Goal: Information Seeking & Learning: Compare options

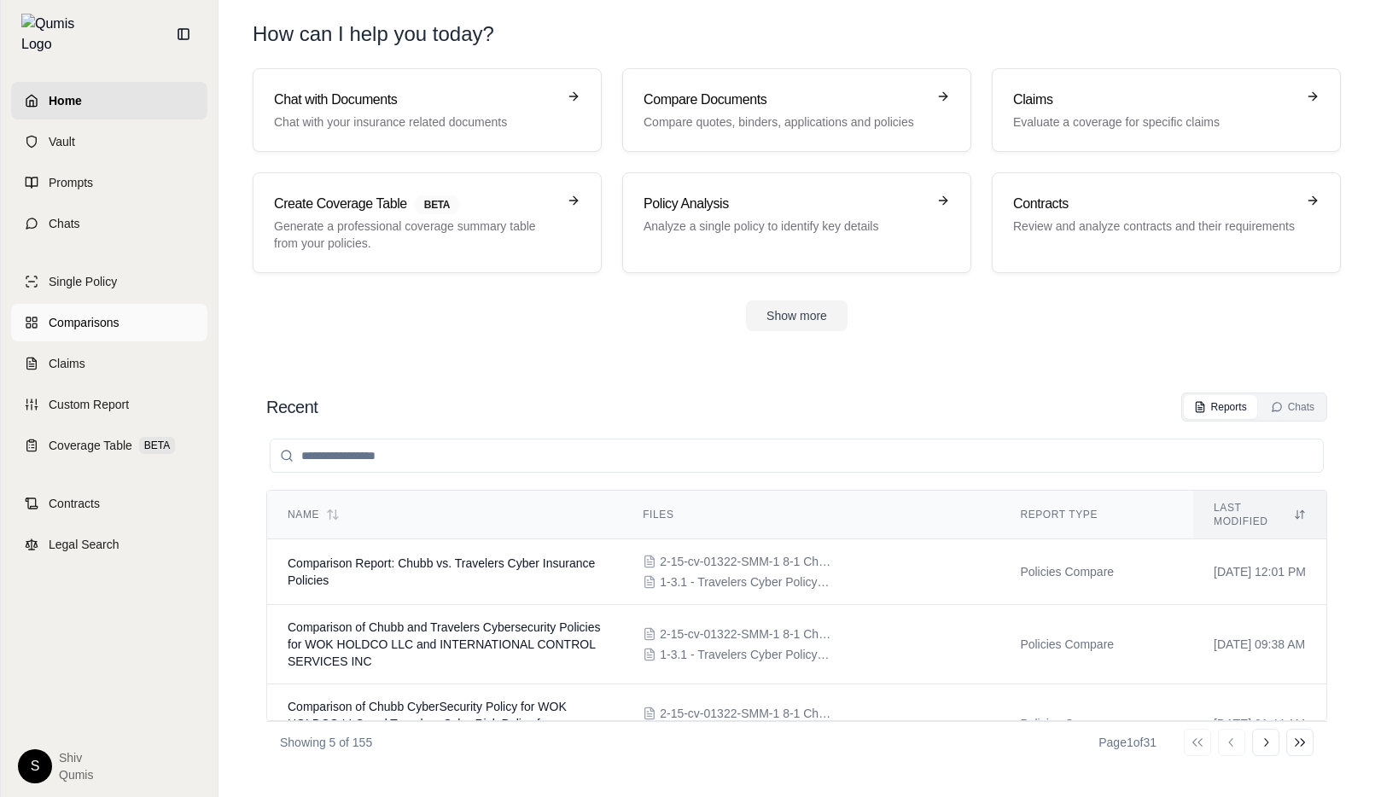
click at [93, 314] on span "Comparisons" at bounding box center [84, 322] width 70 height 17
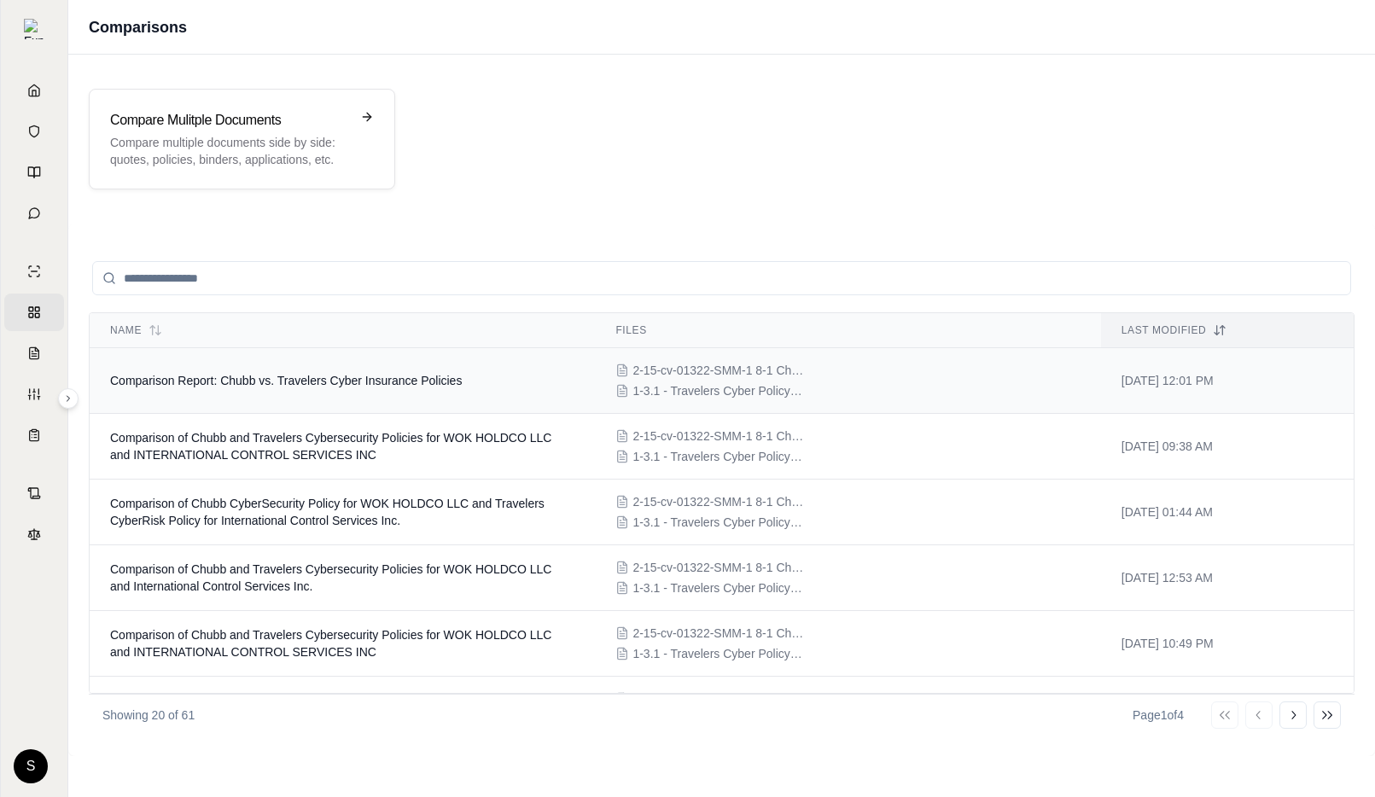
click at [338, 376] on span "Comparison Report: Chubb vs. Travelers Cyber Insurance Policies" at bounding box center [286, 381] width 352 height 14
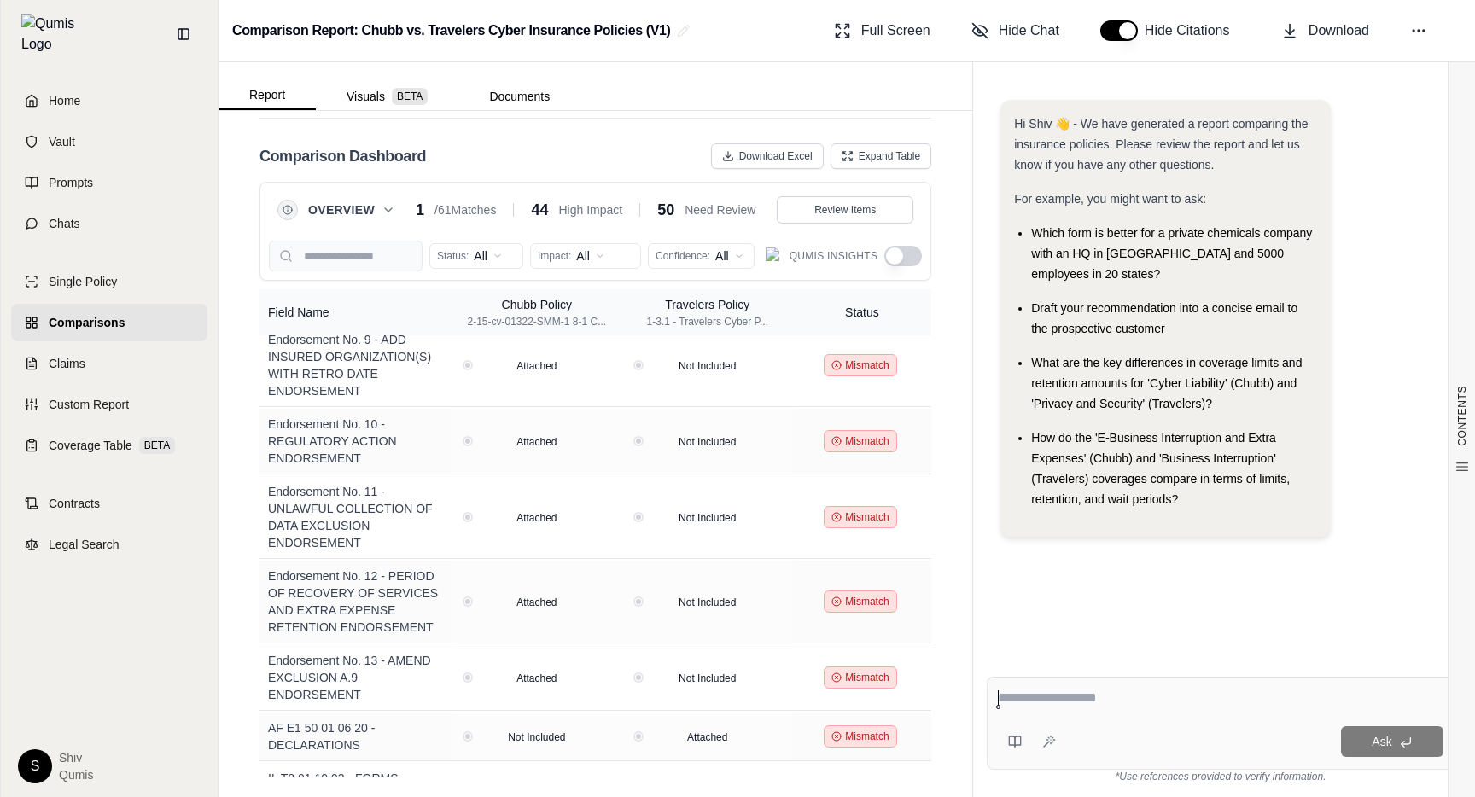
scroll to position [2040, 0]
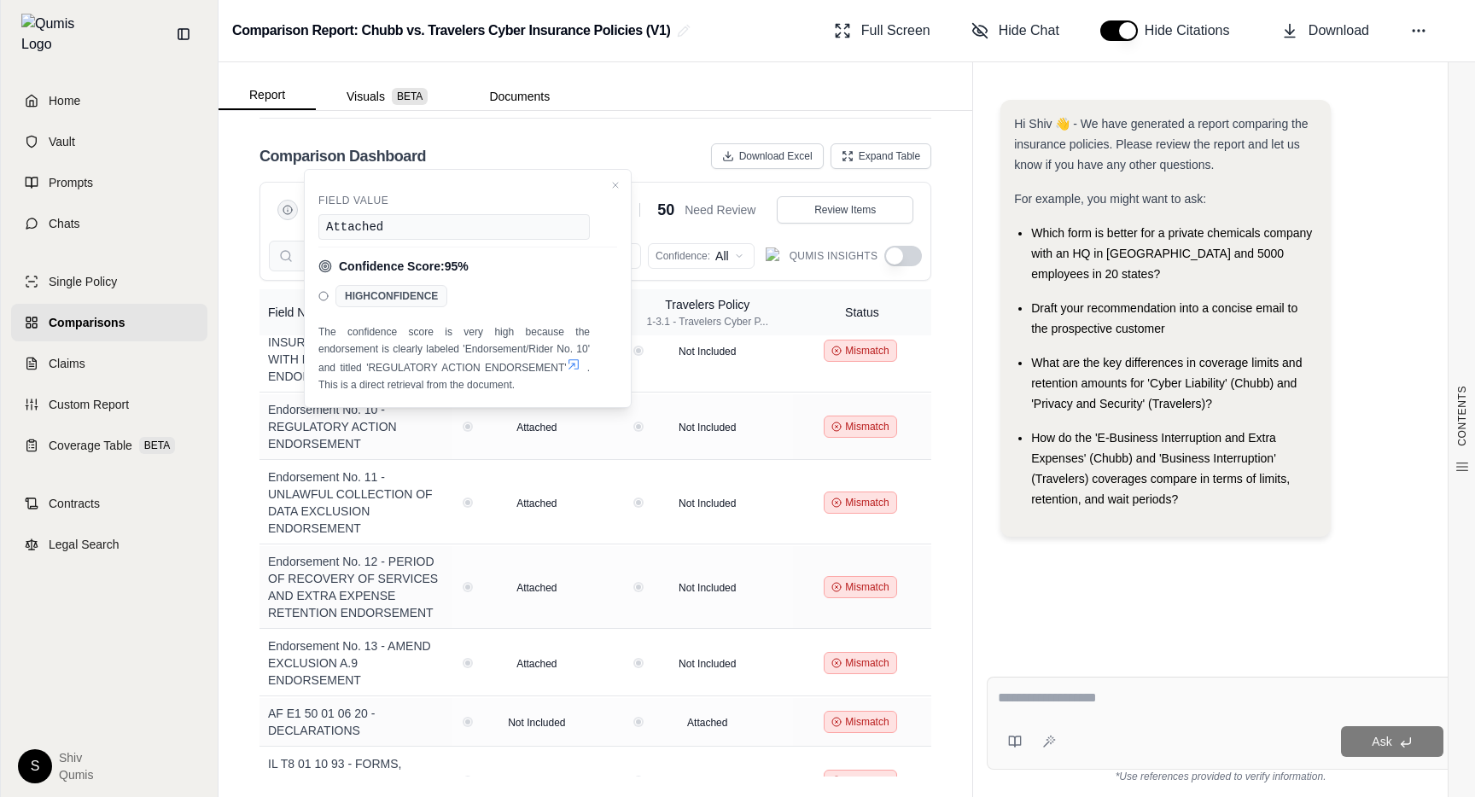
click at [250, 511] on div "CONTENTS Table of Contents Key Findings: INSURANCE POLICY COMPARISON Introducti…" at bounding box center [596, 454] width 754 height 686
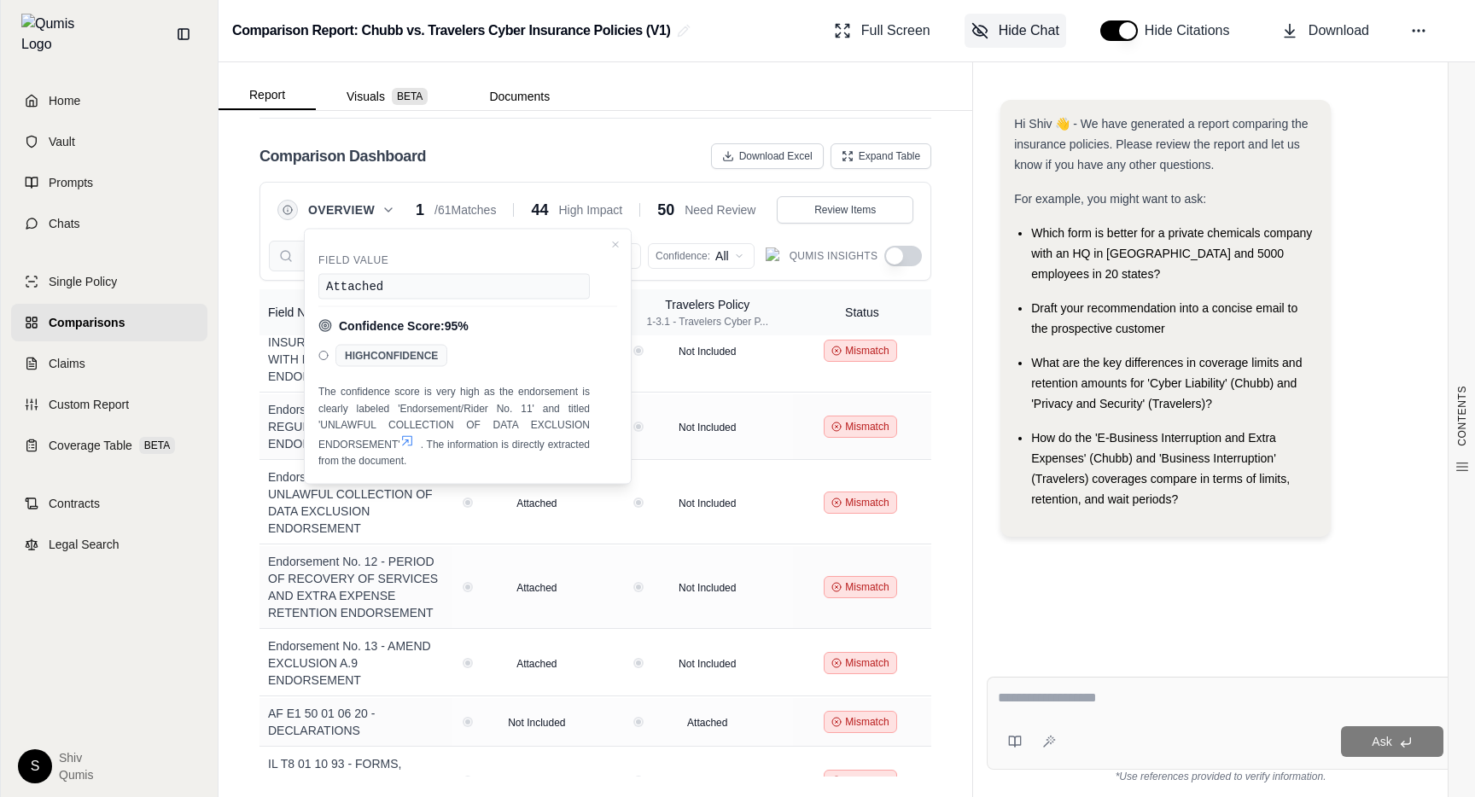
click at [1033, 30] on span "Hide Chat" at bounding box center [1029, 30] width 61 height 20
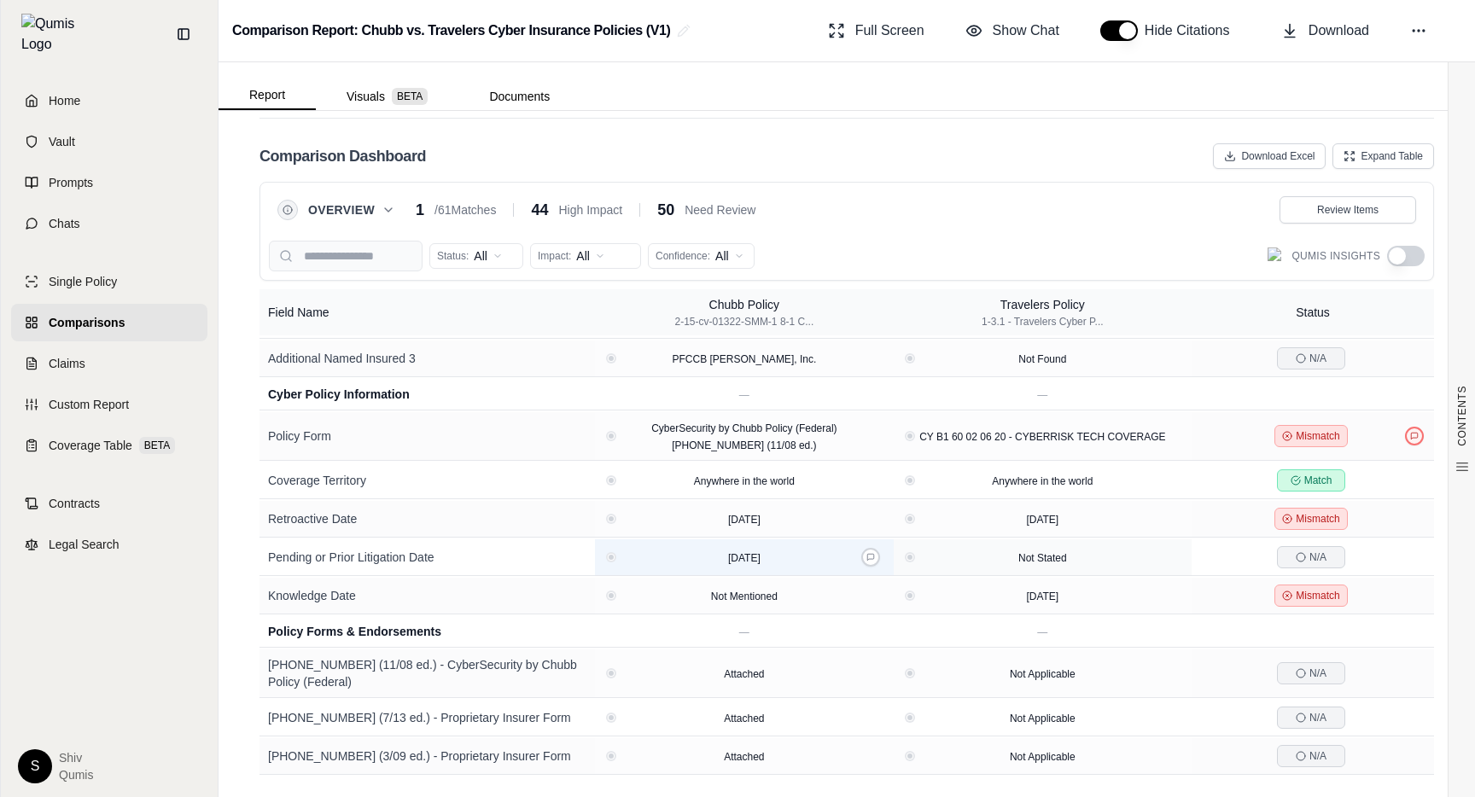
scroll to position [347, 0]
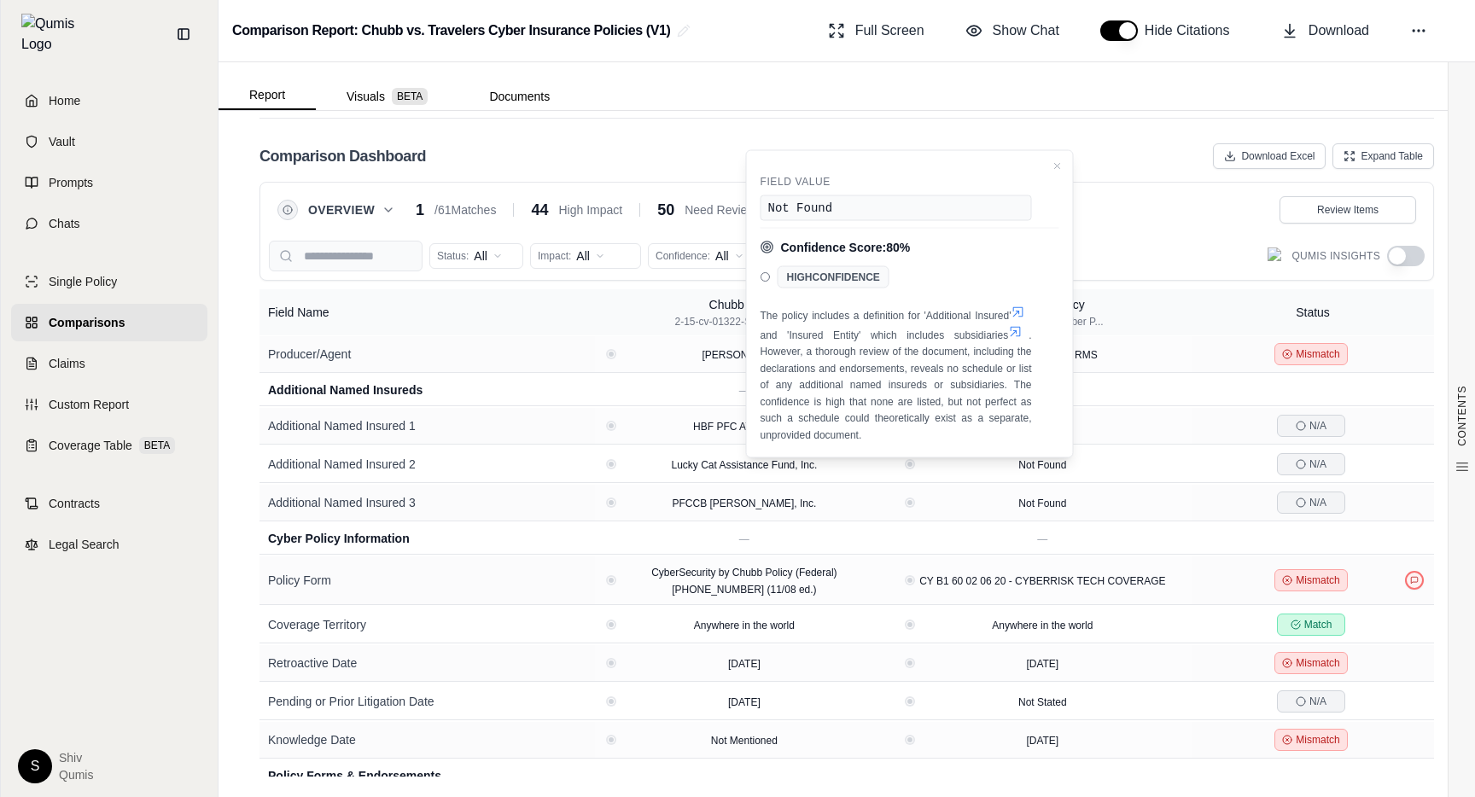
click at [696, 155] on div "Comparison Dashboard Download Excel Expand Table" at bounding box center [846, 156] width 1174 height 34
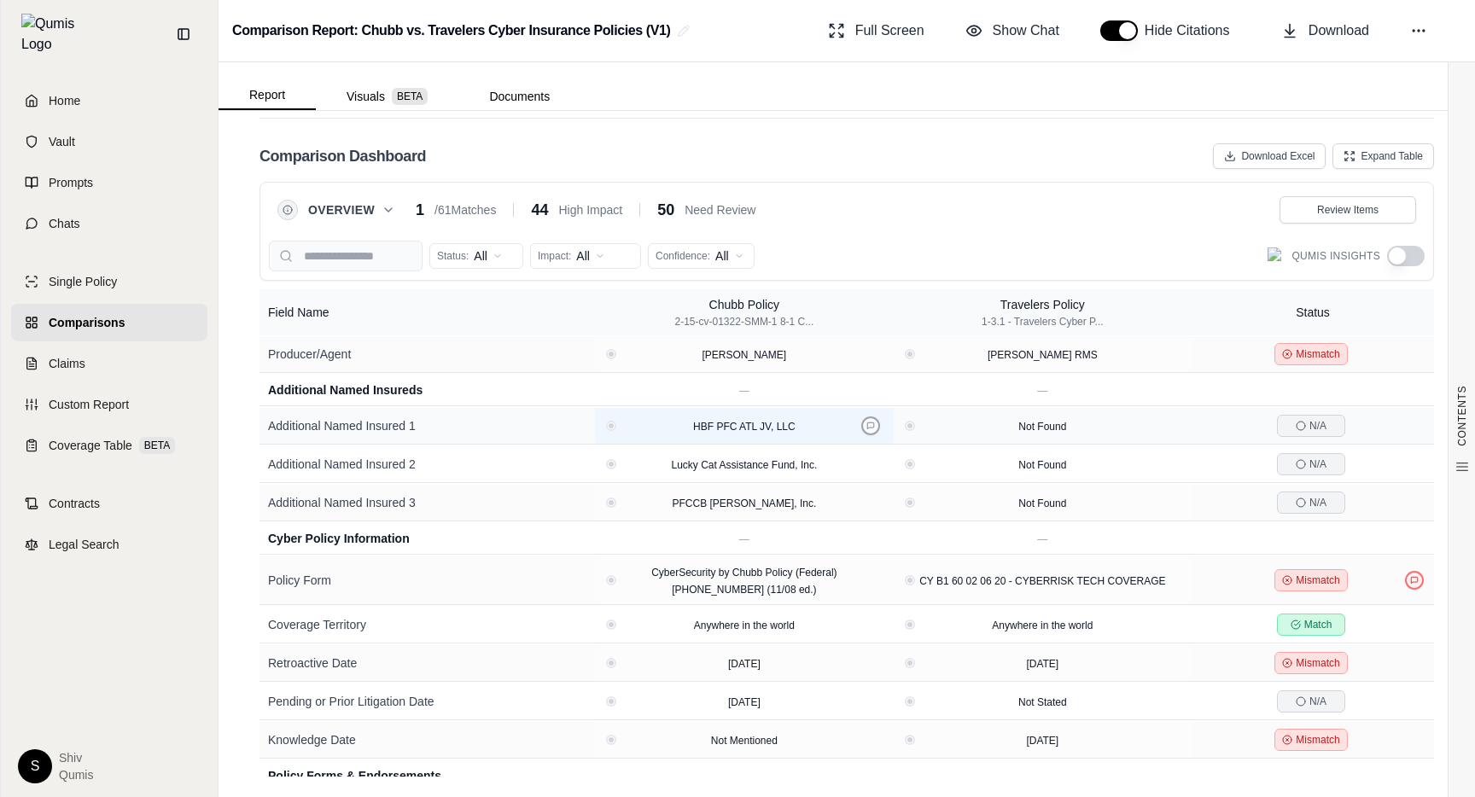
click at [865, 426] on button at bounding box center [870, 426] width 19 height 19
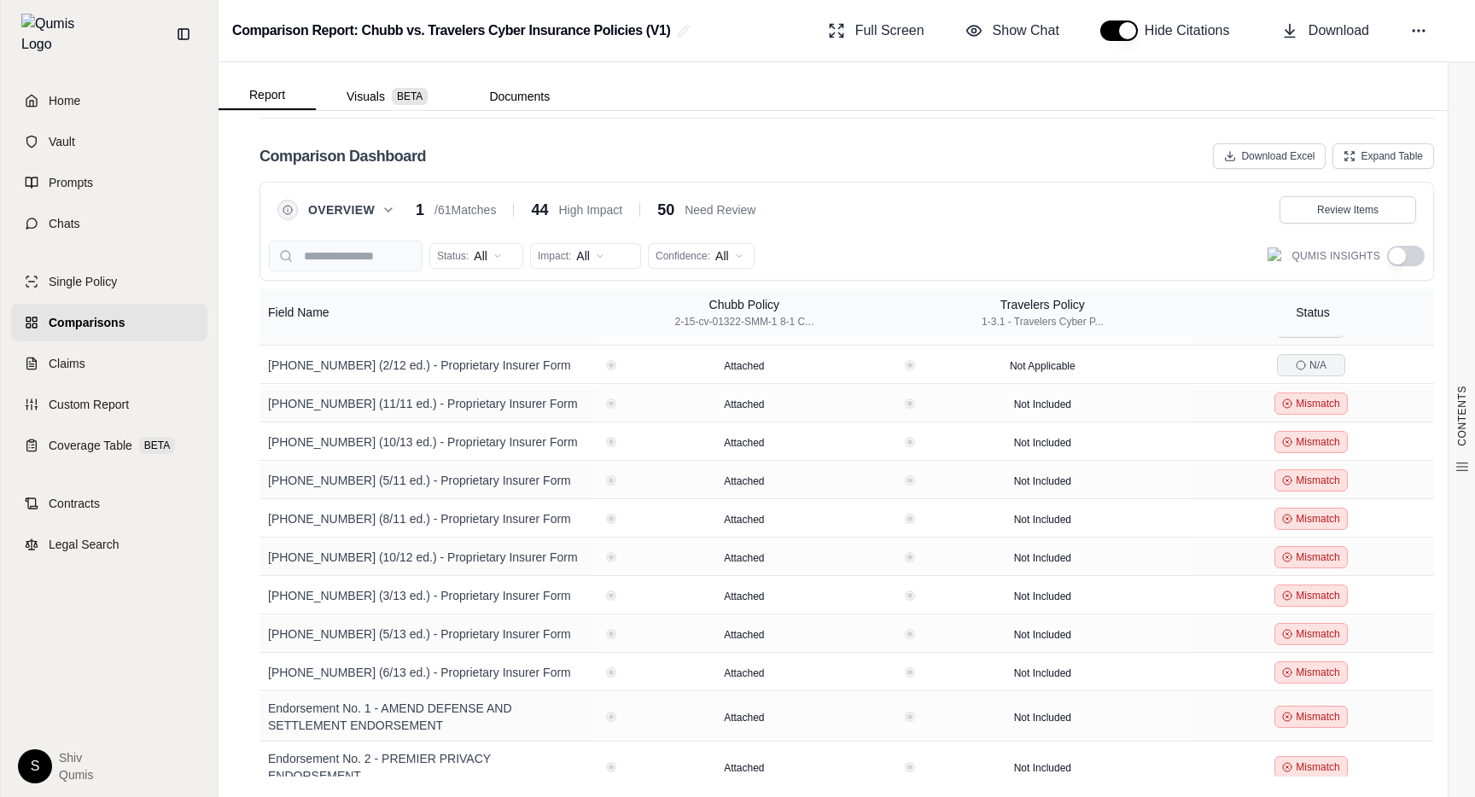
scroll to position [1308, 0]
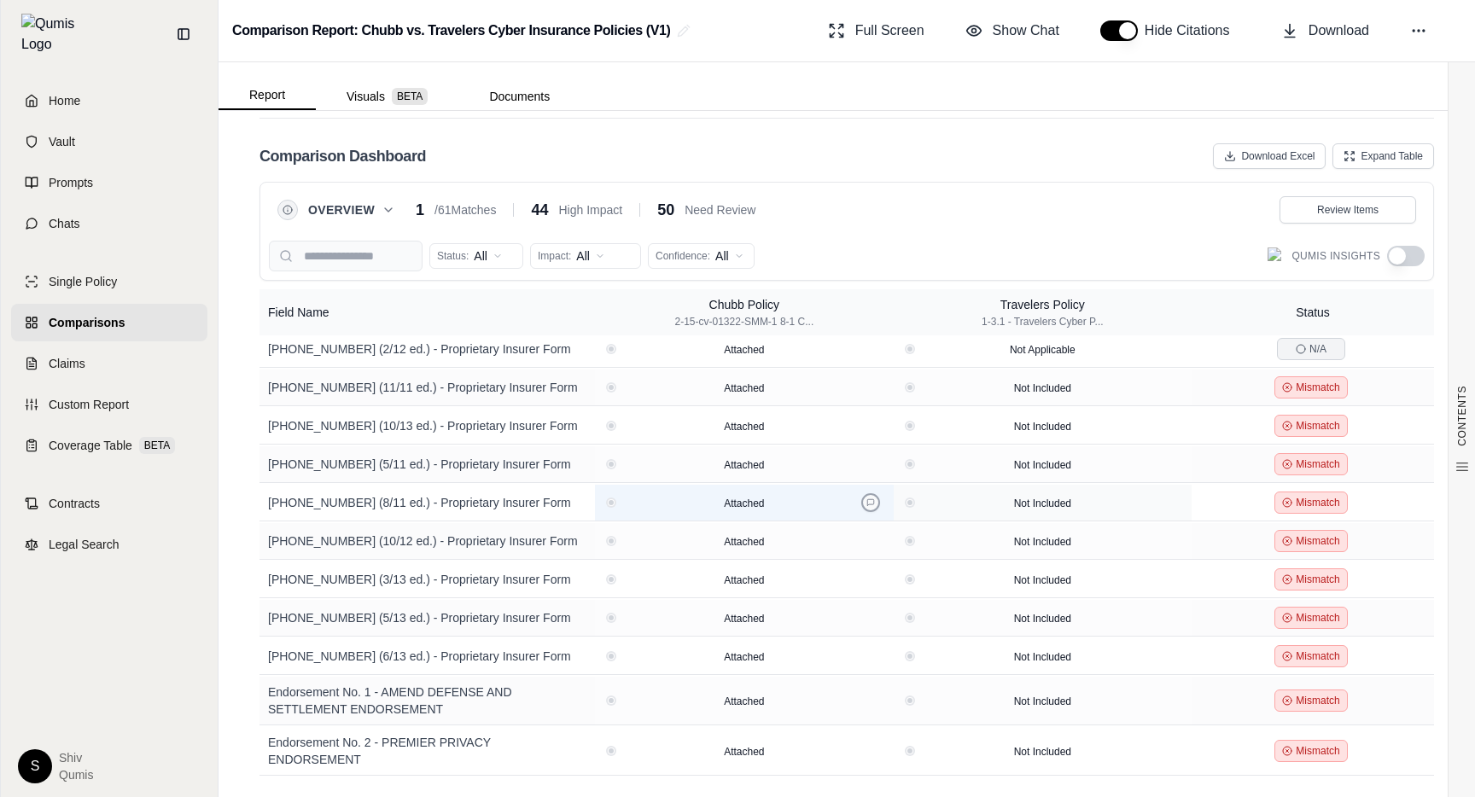
click at [867, 499] on icon at bounding box center [870, 502] width 7 height 7
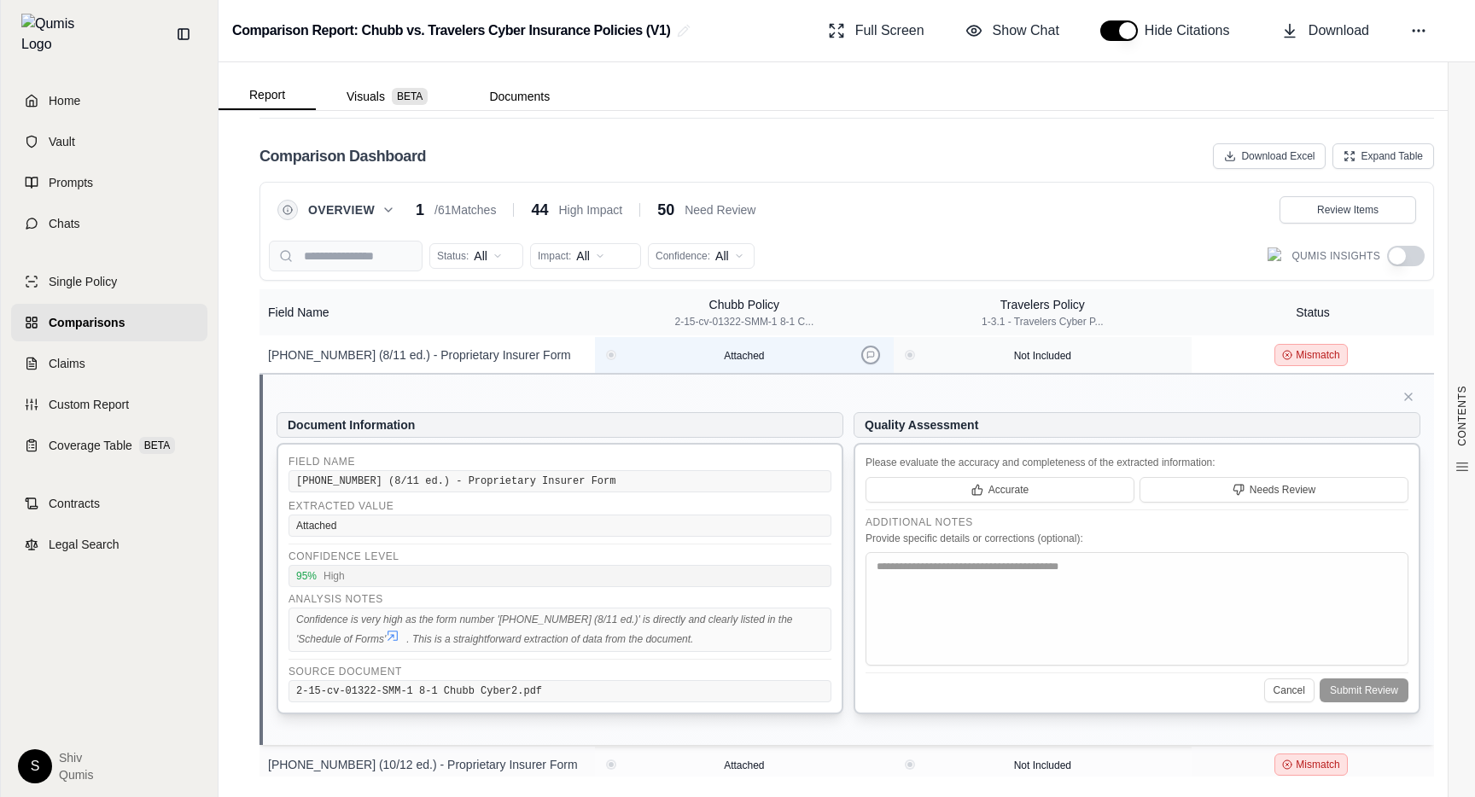
scroll to position [1081, 0]
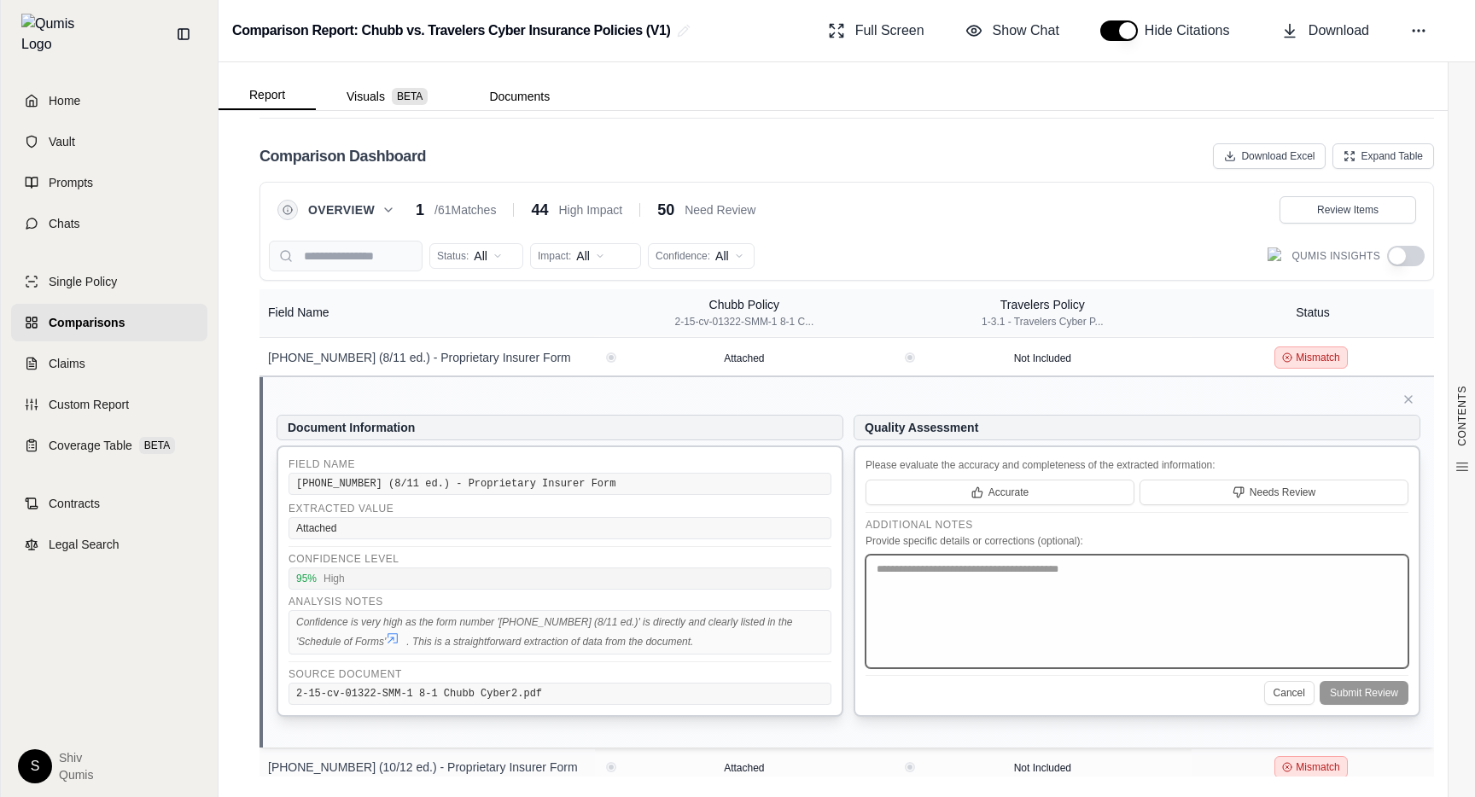
click at [1096, 632] on textarea at bounding box center [1136, 612] width 543 height 114
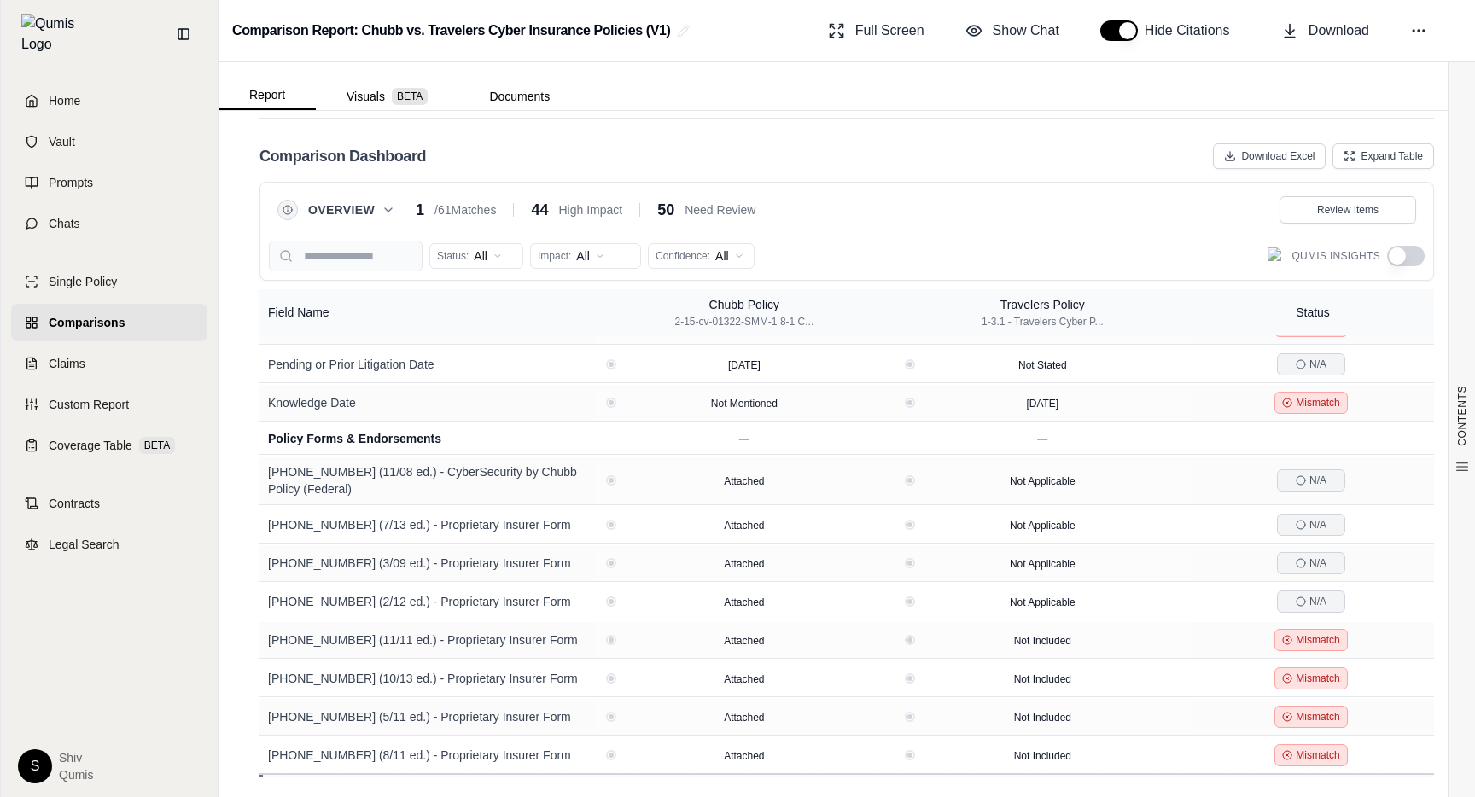
scroll to position [685, 0]
click at [1168, 434] on icon at bounding box center [1168, 438] width 9 height 9
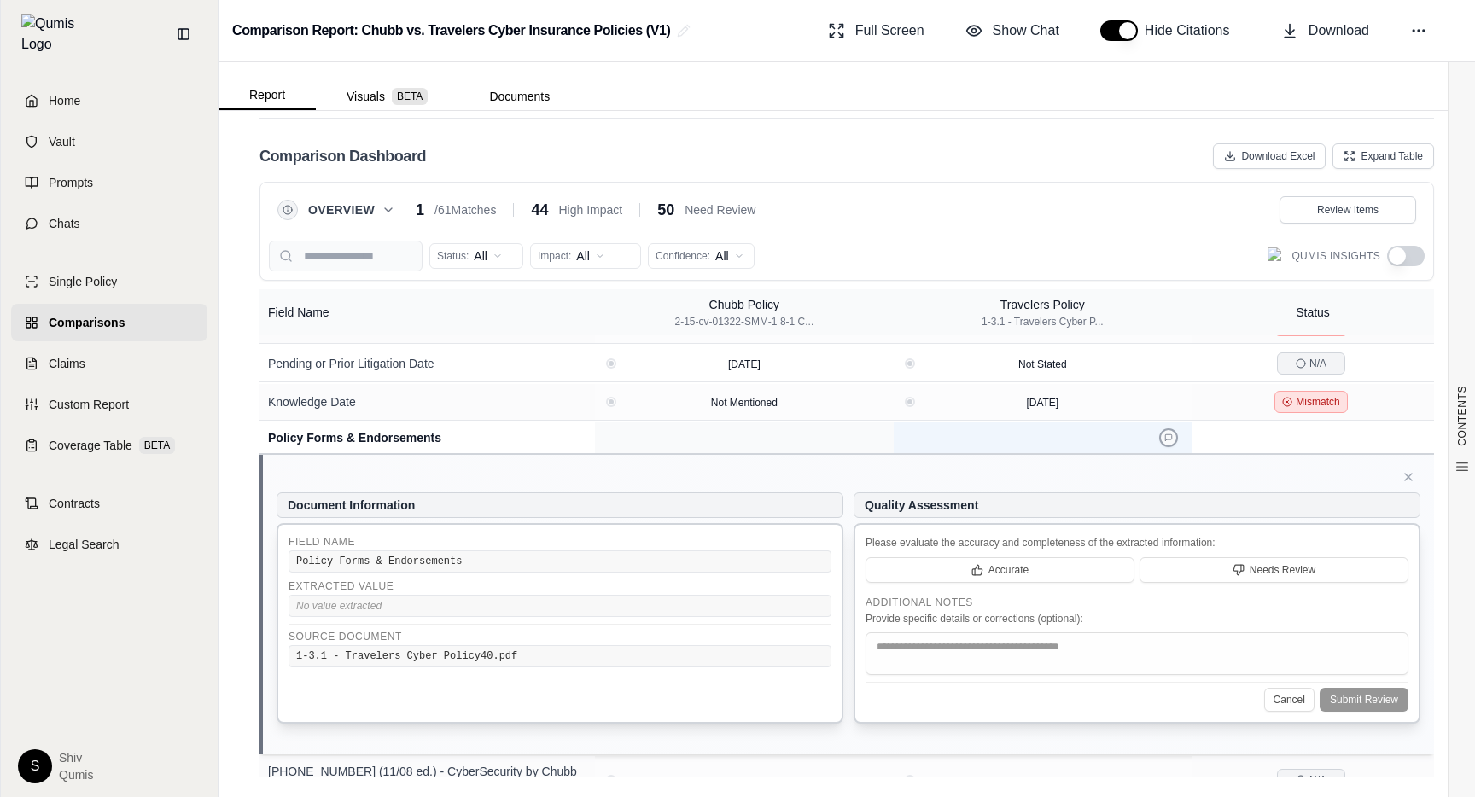
click at [1168, 434] on icon at bounding box center [1168, 438] width 9 height 9
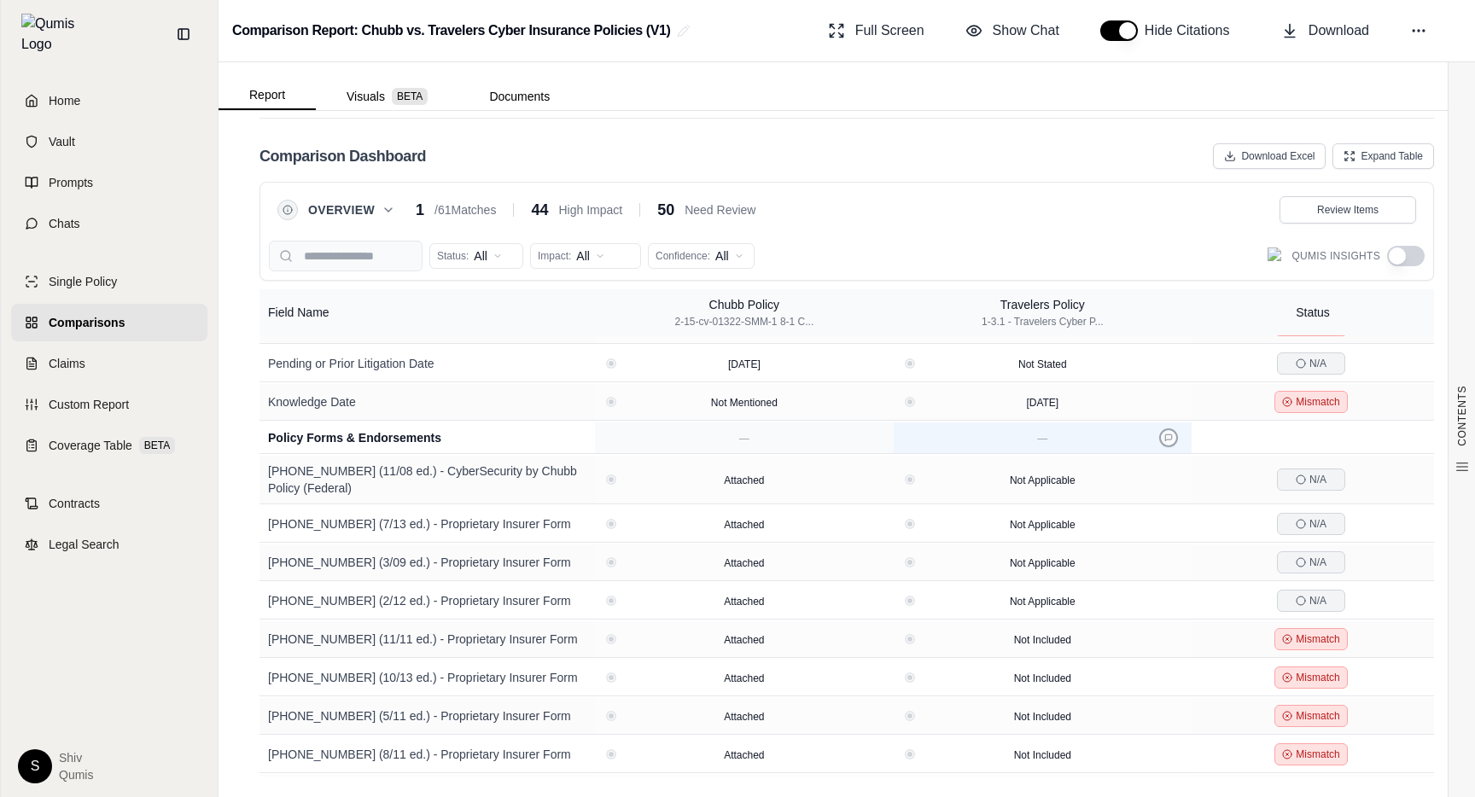
click at [1168, 434] on icon at bounding box center [1168, 438] width 9 height 9
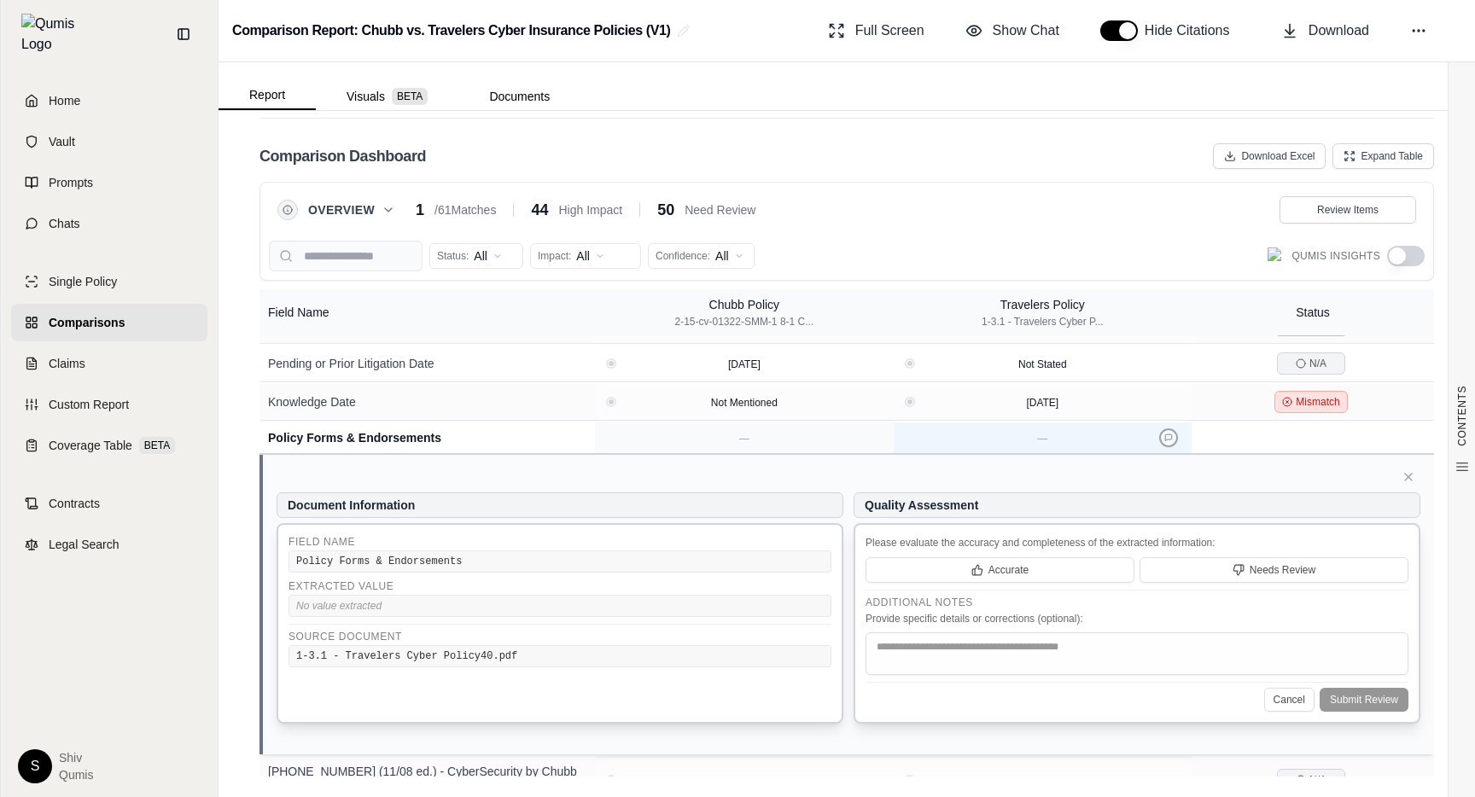
click at [1168, 434] on icon at bounding box center [1168, 438] width 9 height 9
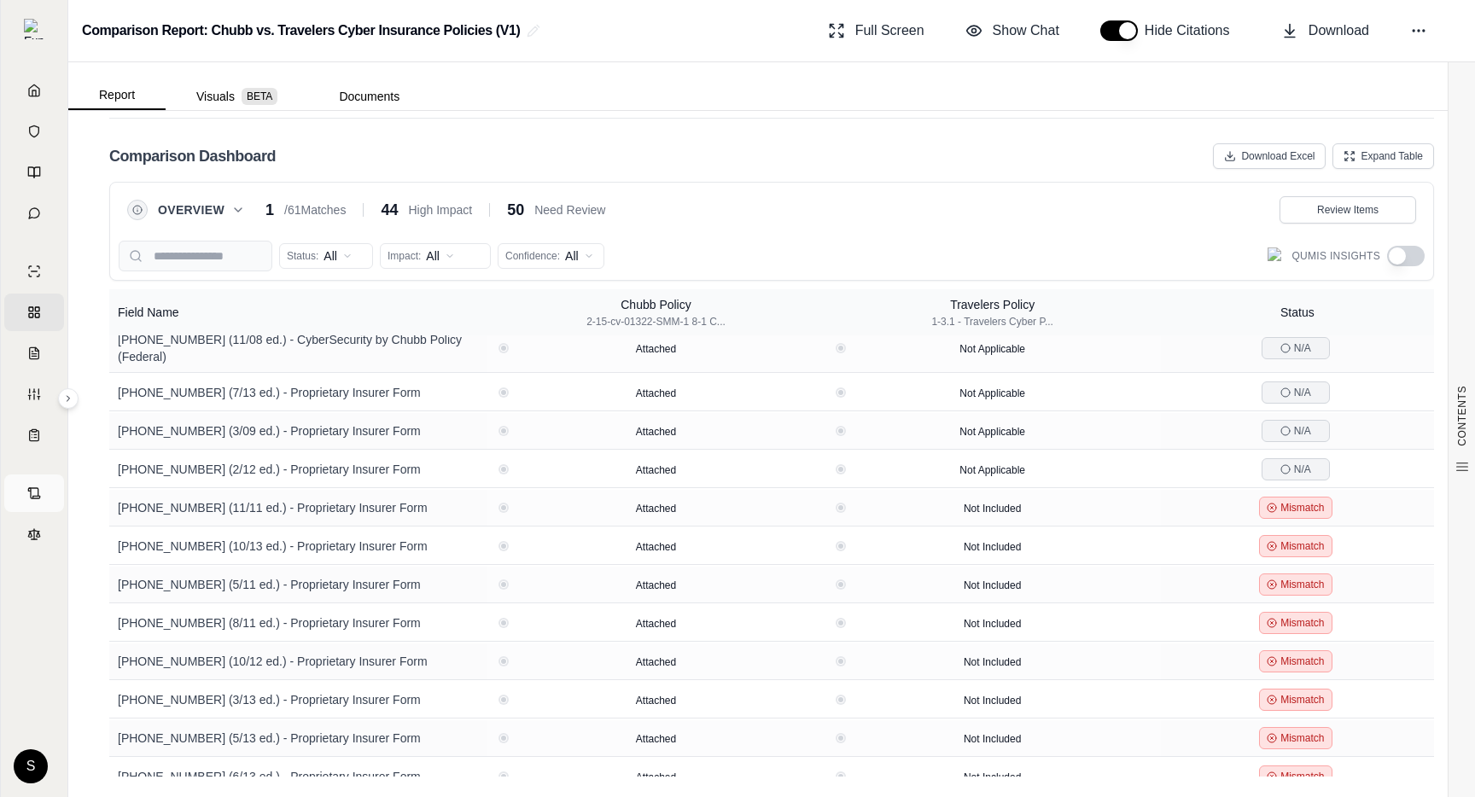
scroll to position [798, 0]
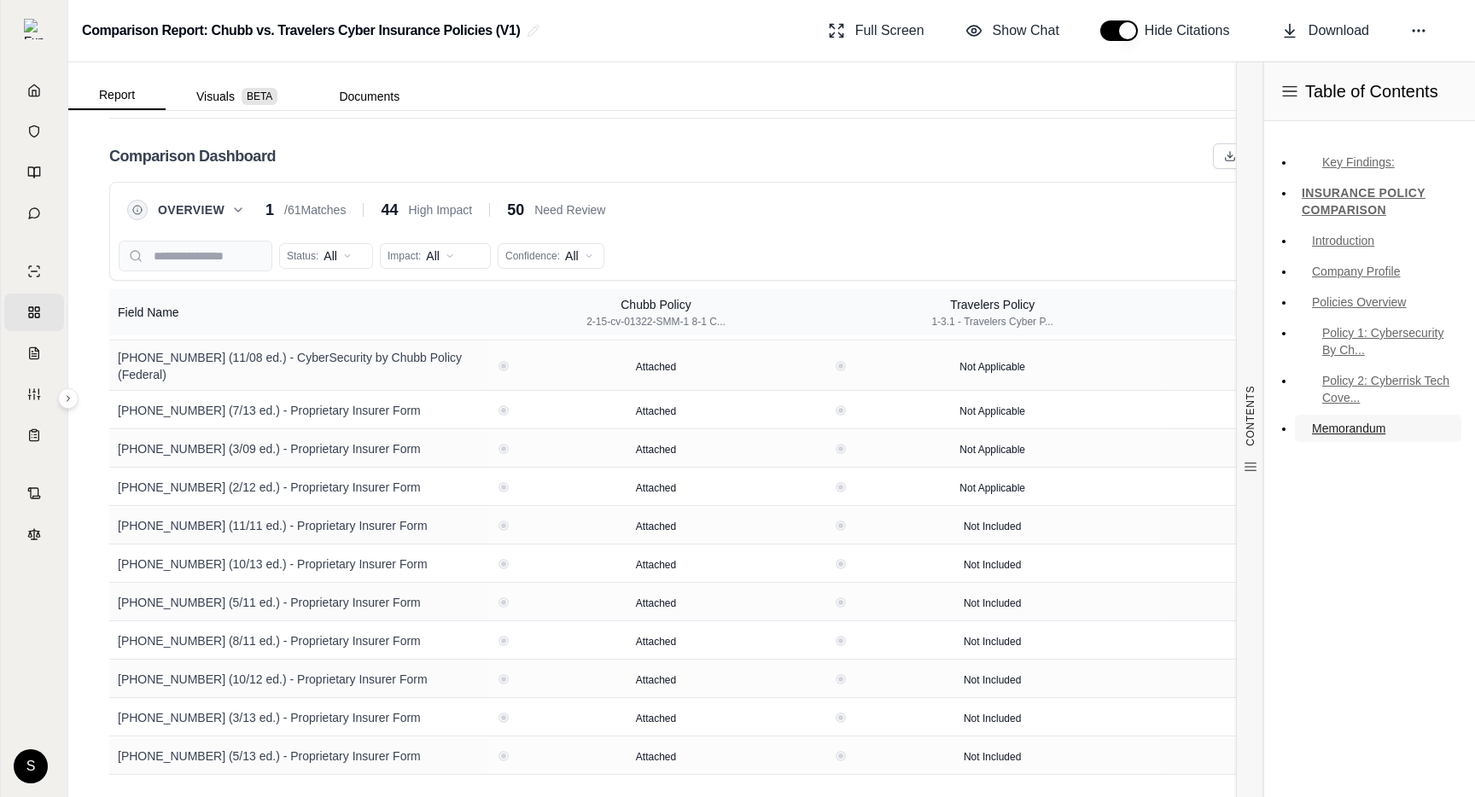
click at [1344, 429] on link "Memorandum" at bounding box center [1378, 428] width 166 height 27
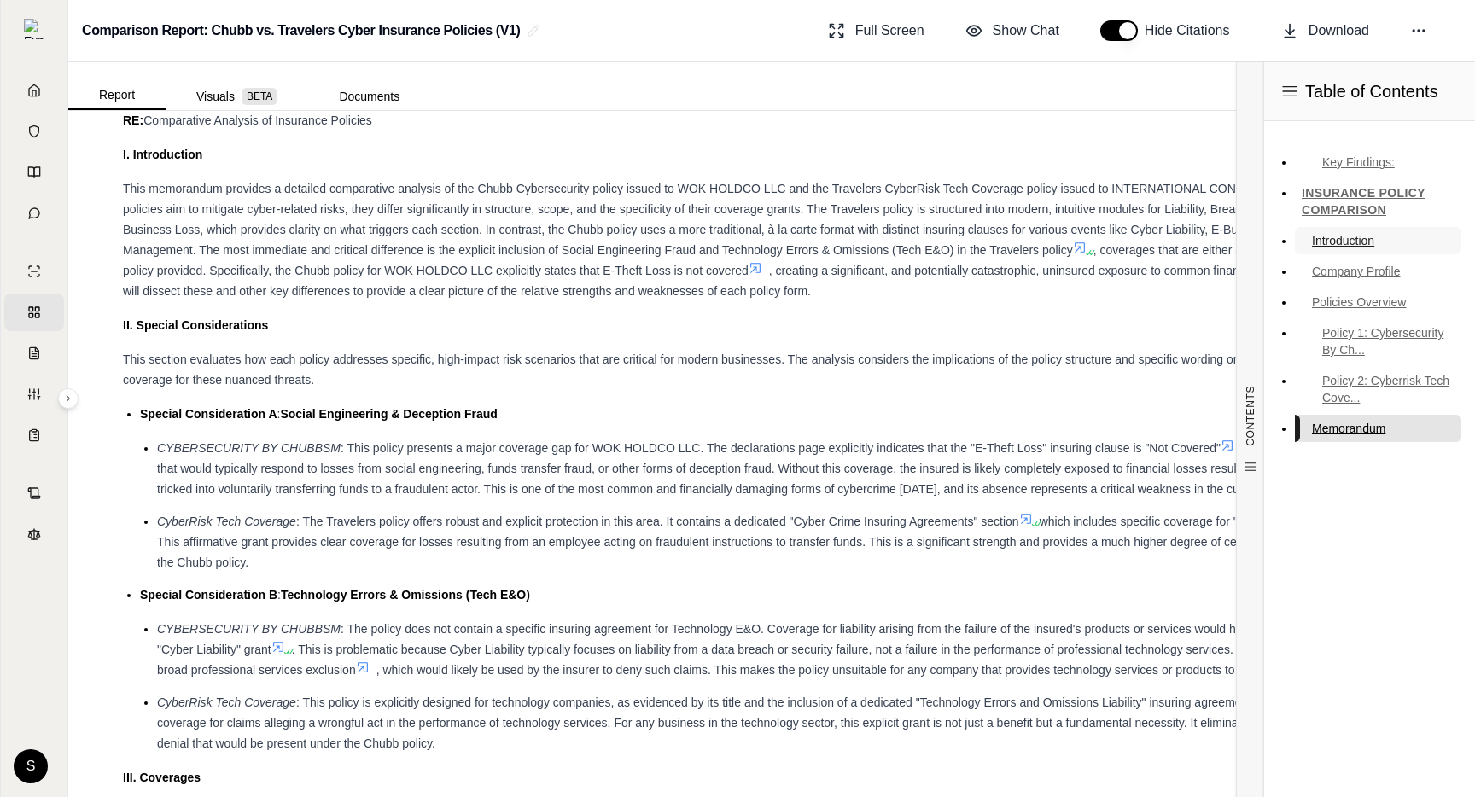
click at [1346, 234] on link "Introduction" at bounding box center [1378, 240] width 166 height 27
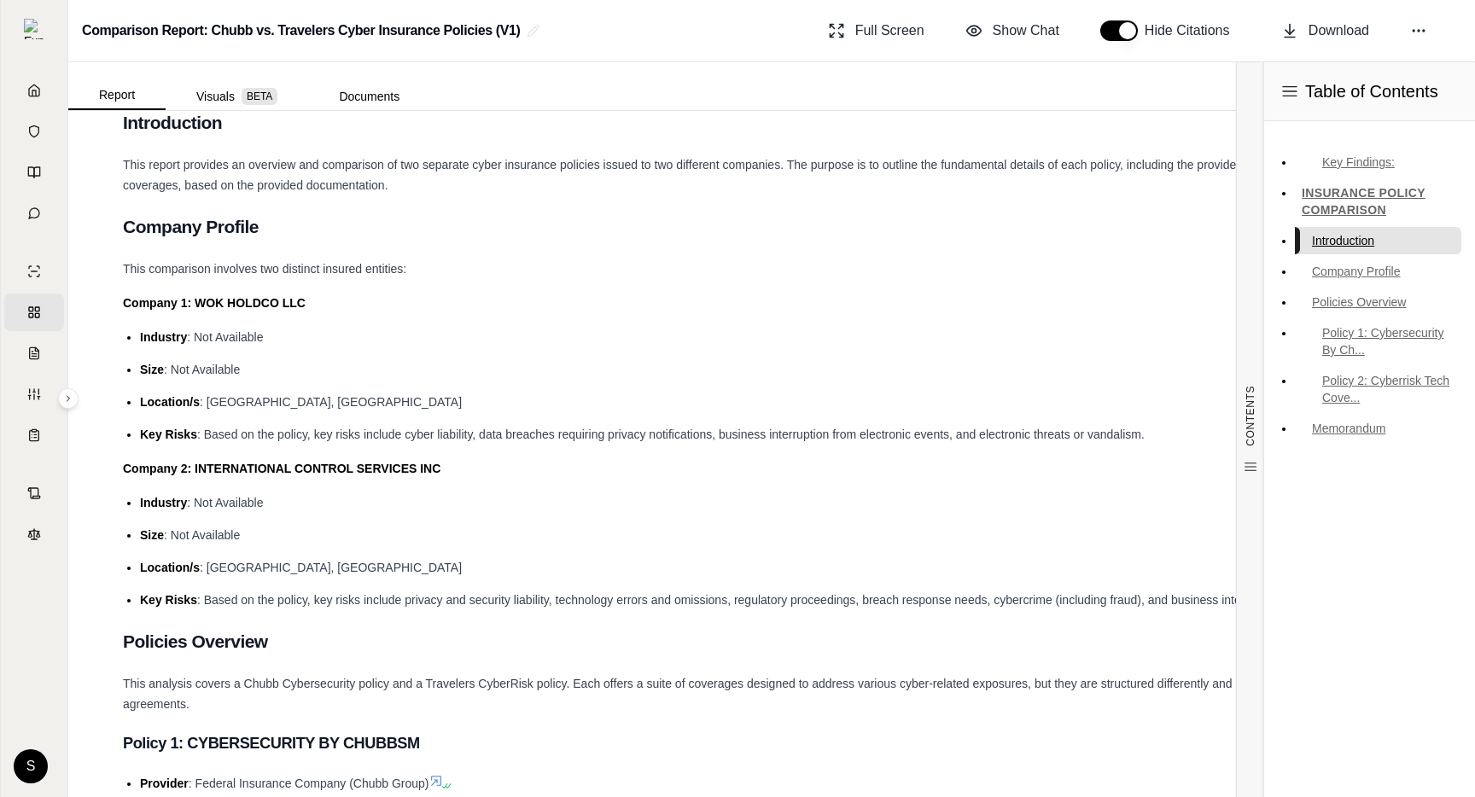
scroll to position [369, 0]
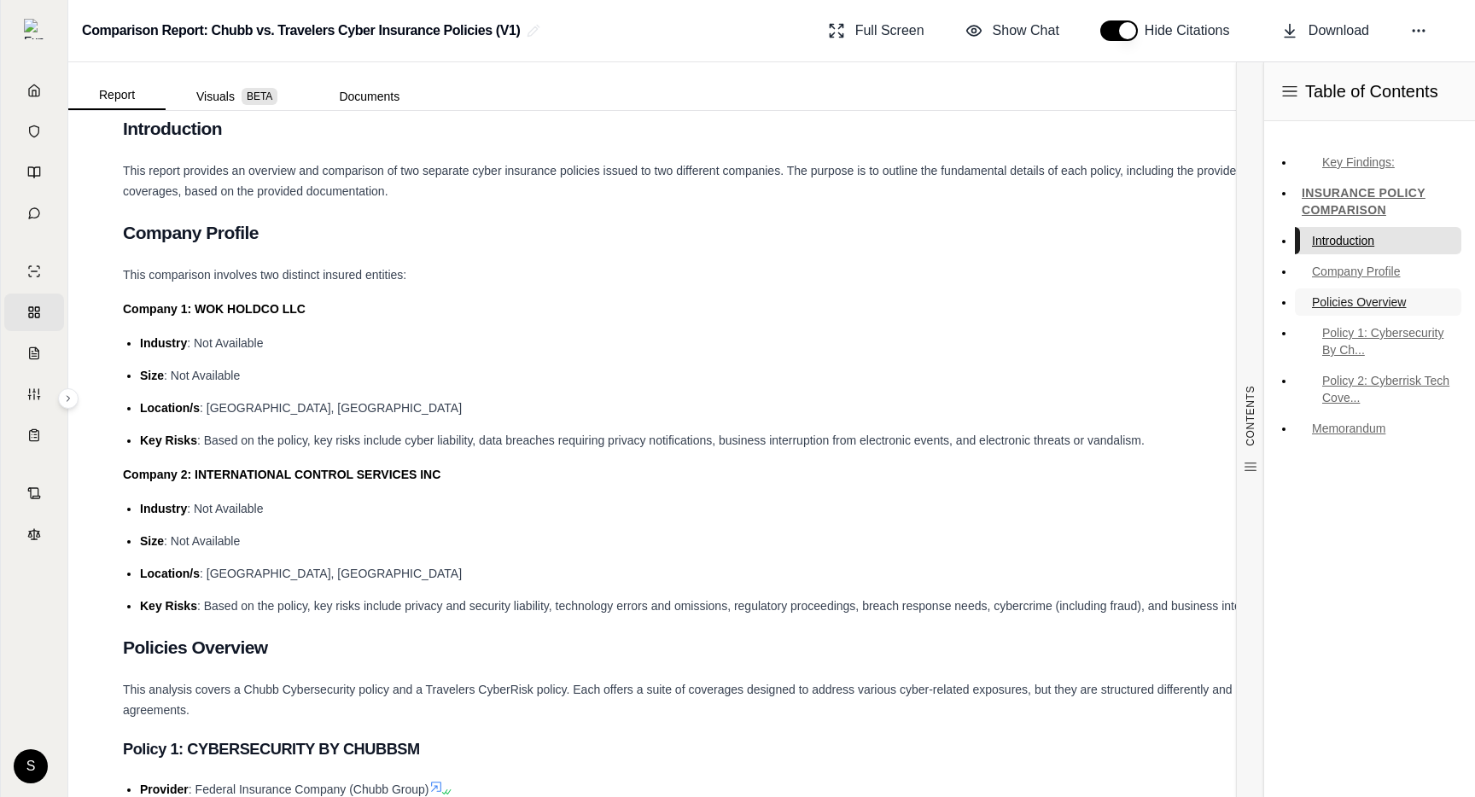
click at [1341, 314] on link "Policies Overview" at bounding box center [1378, 301] width 166 height 27
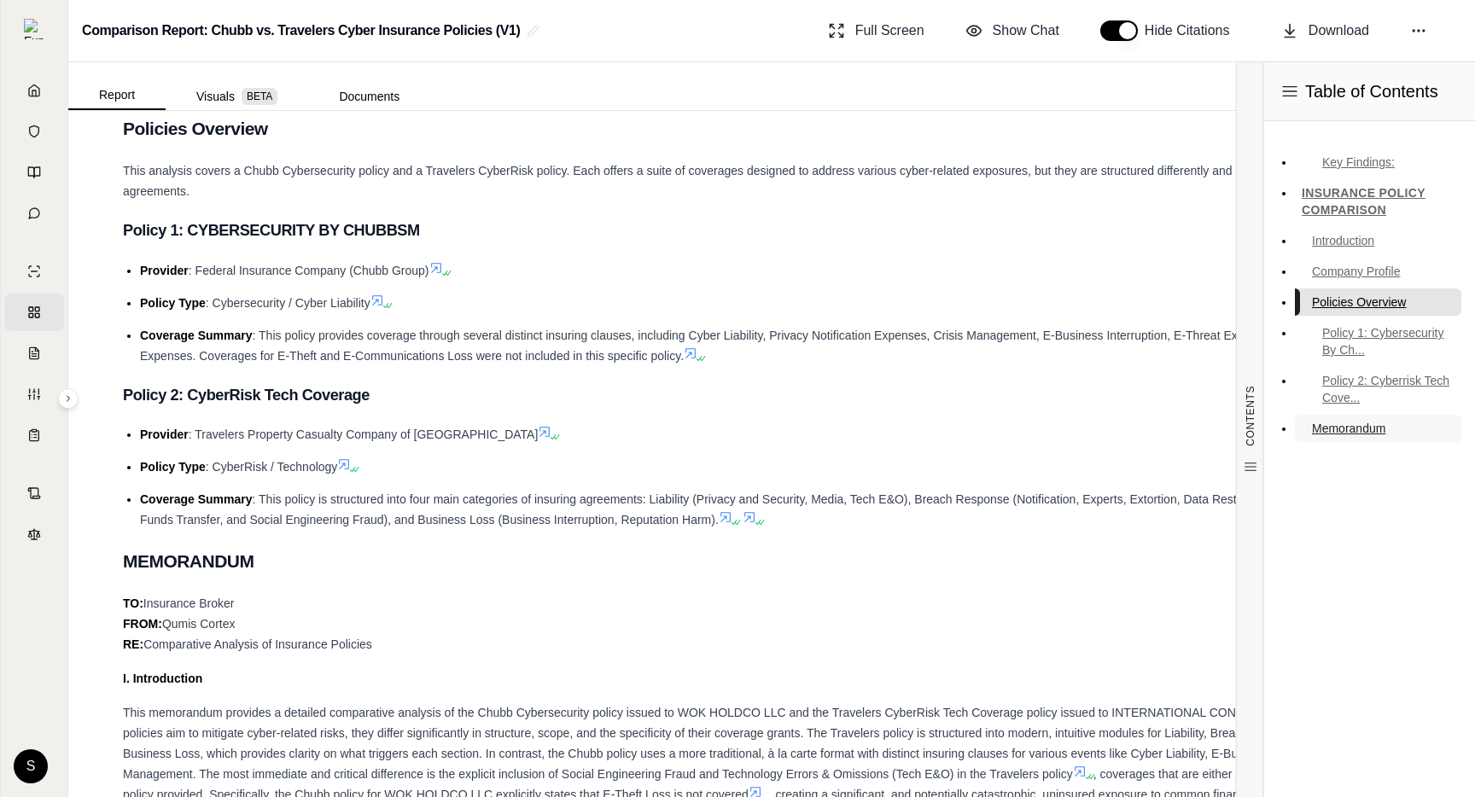
click at [1336, 415] on link "Memorandum" at bounding box center [1378, 428] width 166 height 27
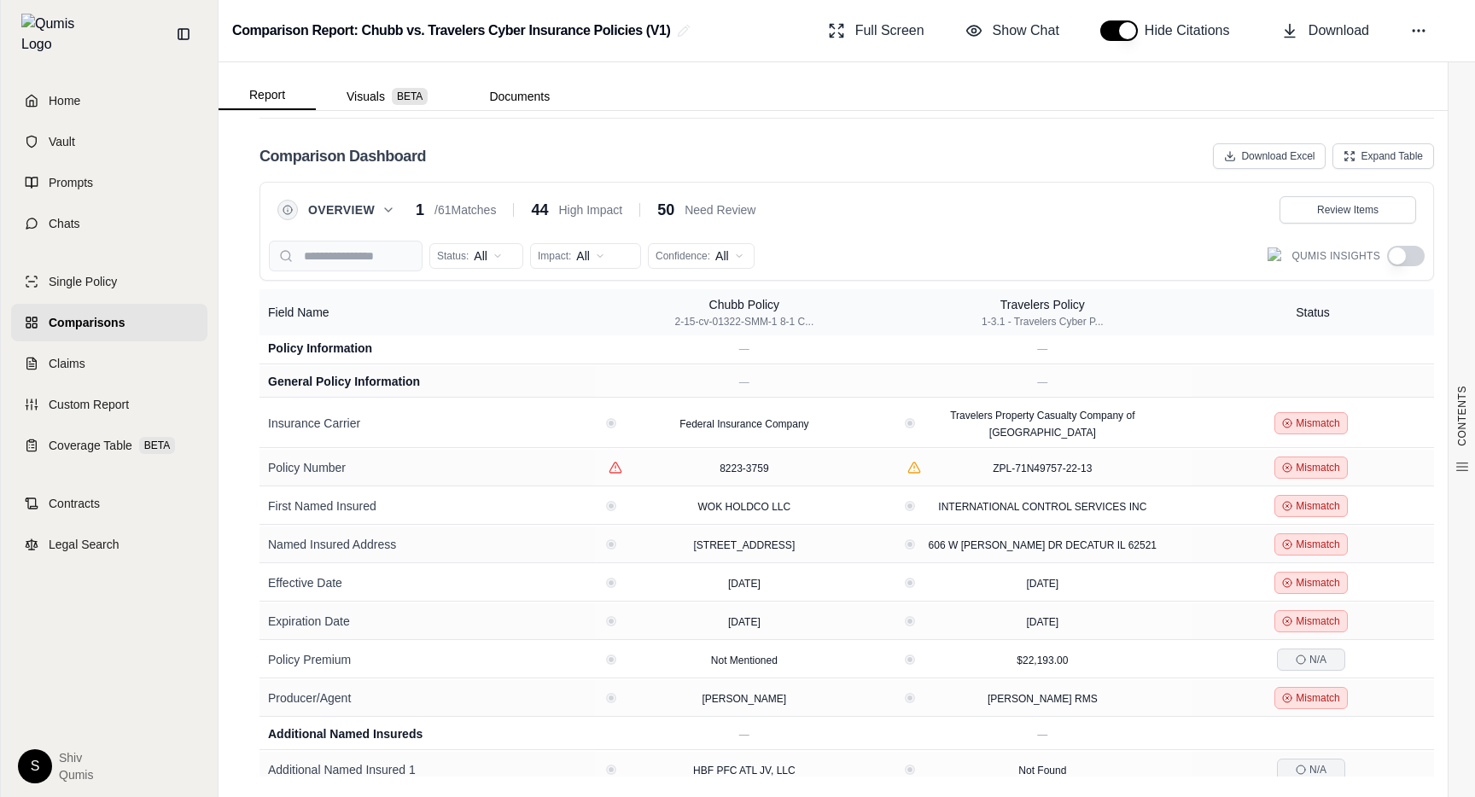
scroll to position [3473, 0]
click at [79, 427] on link "Coverage Table BETA" at bounding box center [109, 446] width 196 height 38
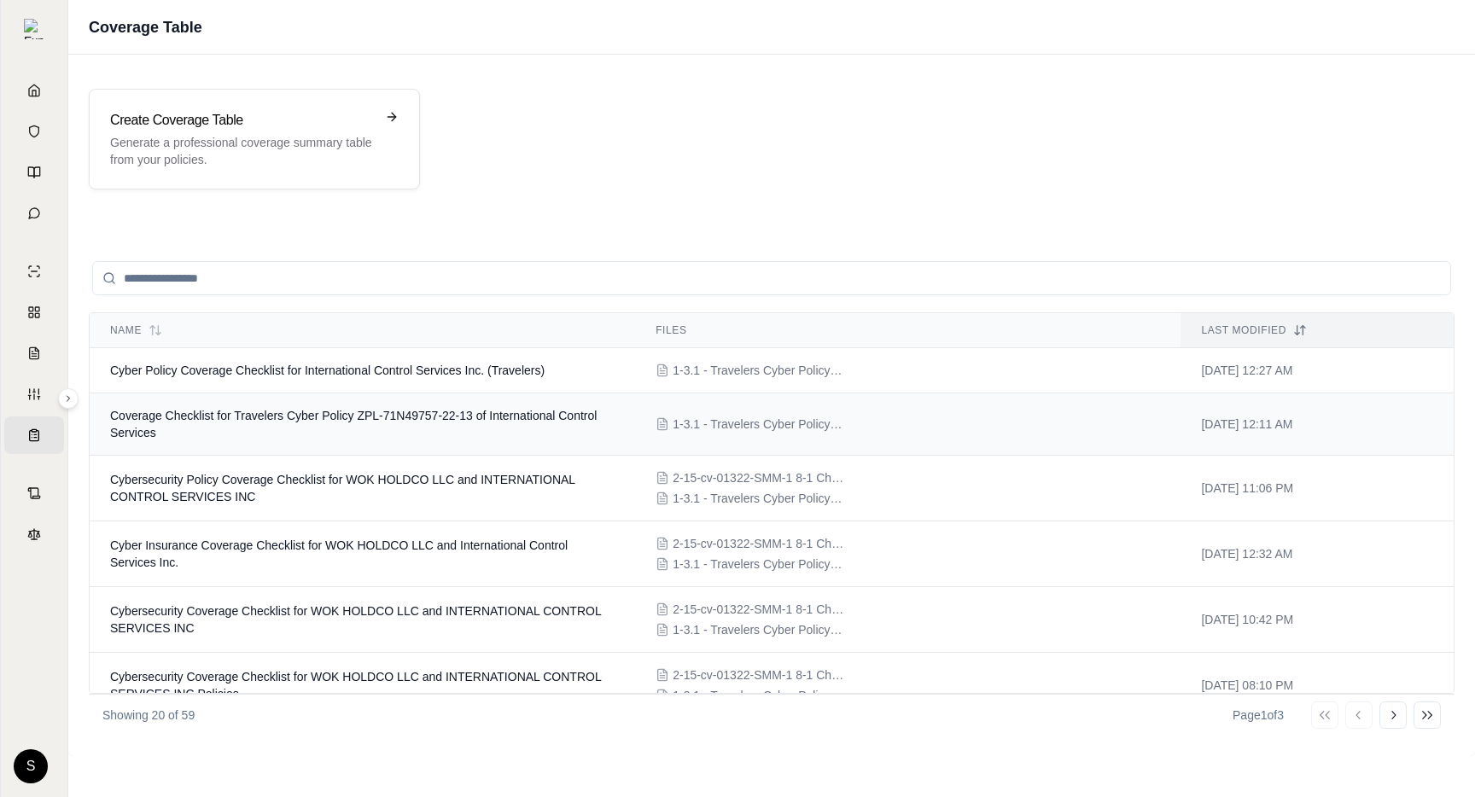
click at [259, 403] on td "Coverage Checklist for Travelers Cyber Policy ZPL-71N49757-22-13 of Internation…" at bounding box center [362, 424] width 545 height 62
click at [335, 363] on td "Cyber Policy Coverage Checklist for International Control Services Inc. (Travel…" at bounding box center [362, 370] width 545 height 45
click at [396, 491] on td "Cybersecurity Policy Coverage Checklist for WOK HOLDCO LLC and INTERNATIONAL CO…" at bounding box center [362, 489] width 545 height 66
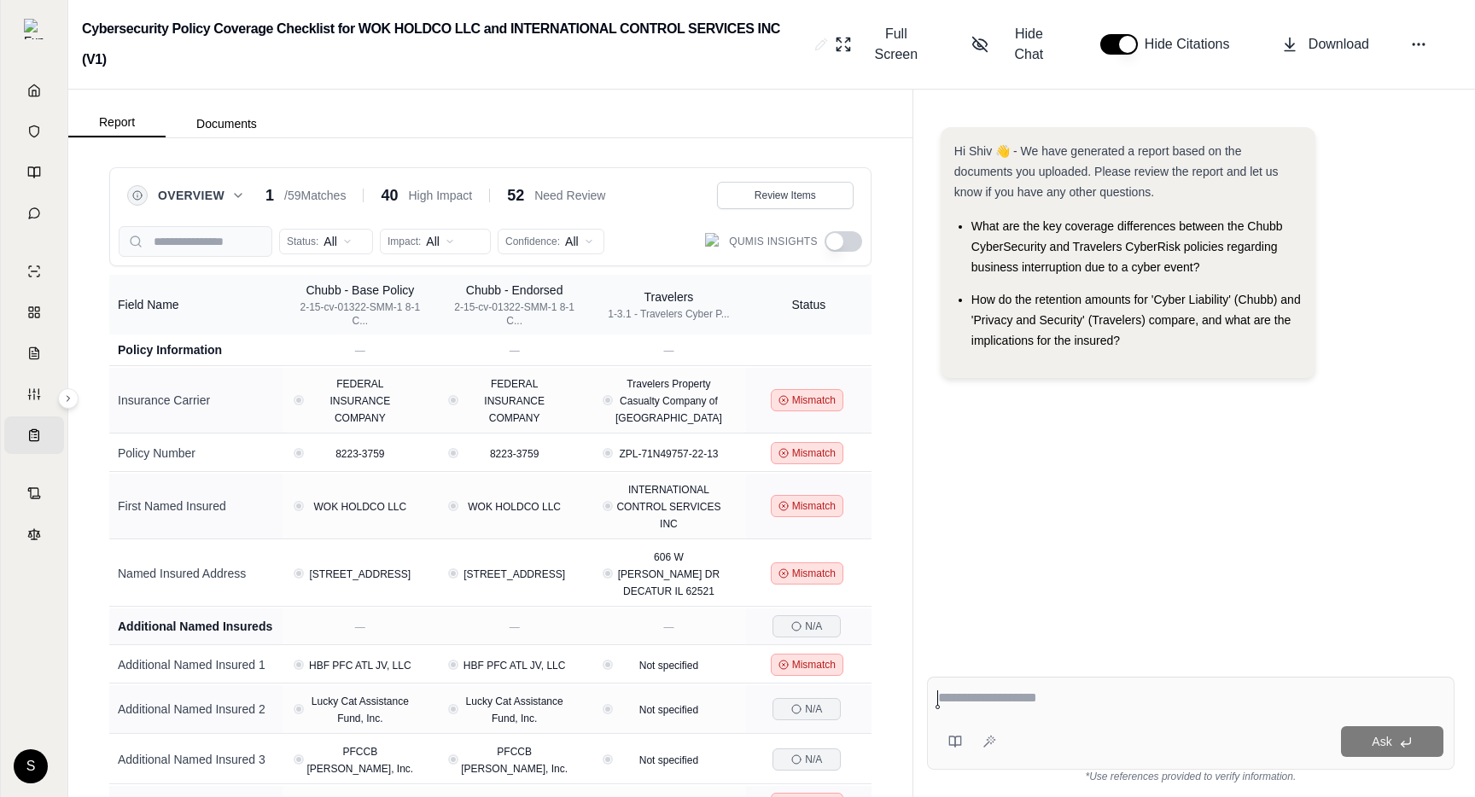
click at [844, 242] on button "button" at bounding box center [844, 241] width 38 height 20
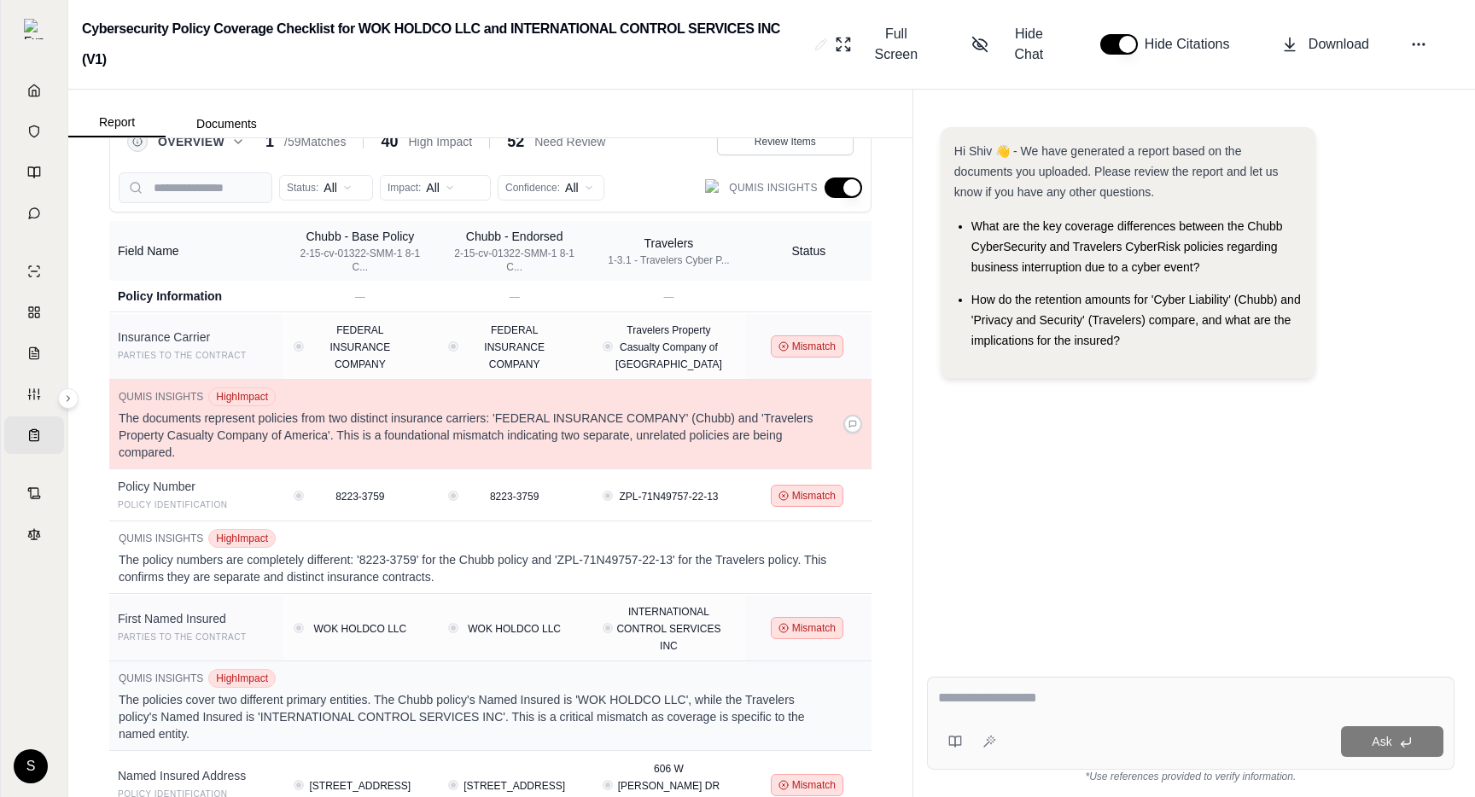
scroll to position [31, 0]
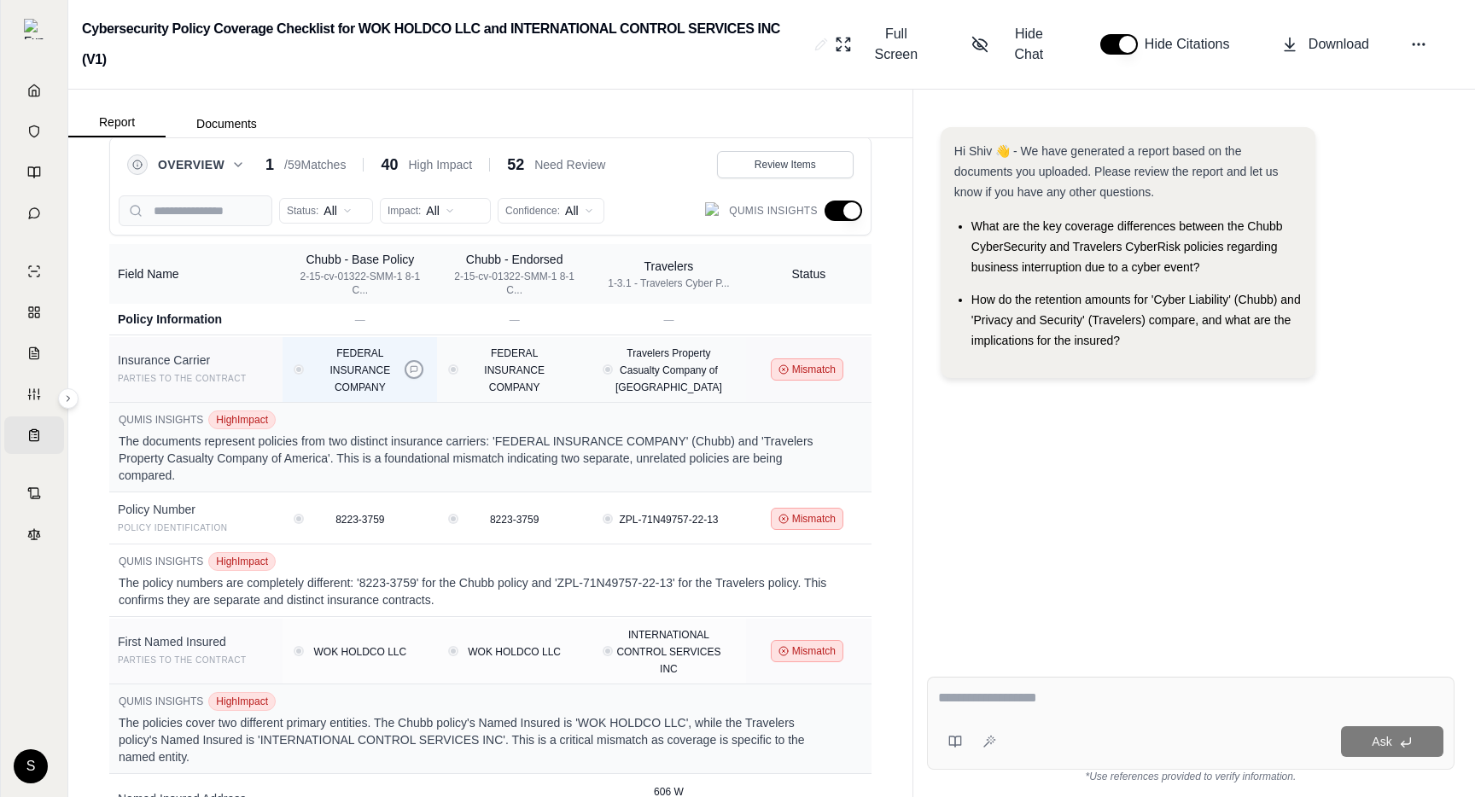
click at [417, 371] on icon at bounding box center [414, 369] width 7 height 7
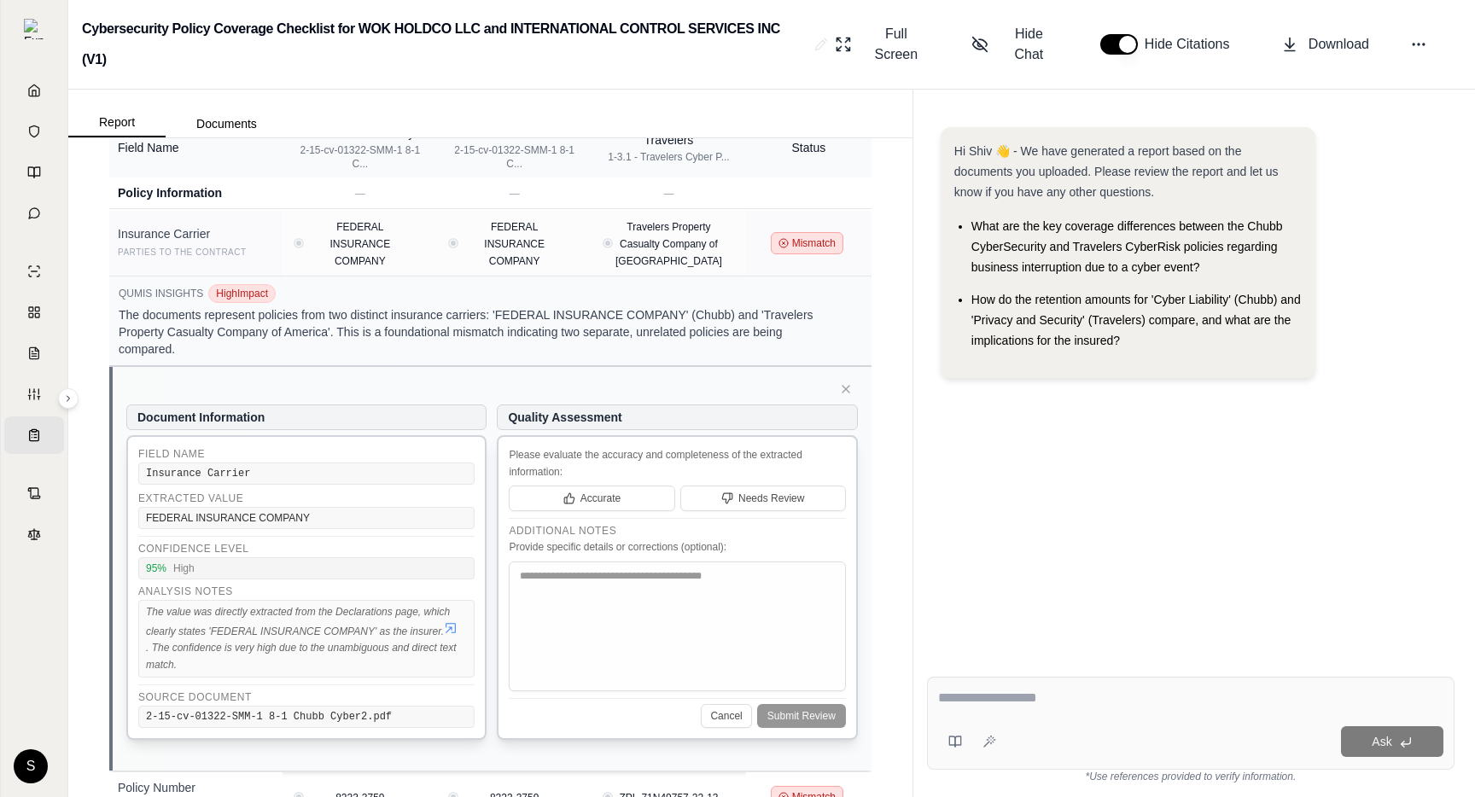
scroll to position [159, 0]
click at [847, 382] on icon at bounding box center [846, 388] width 14 height 14
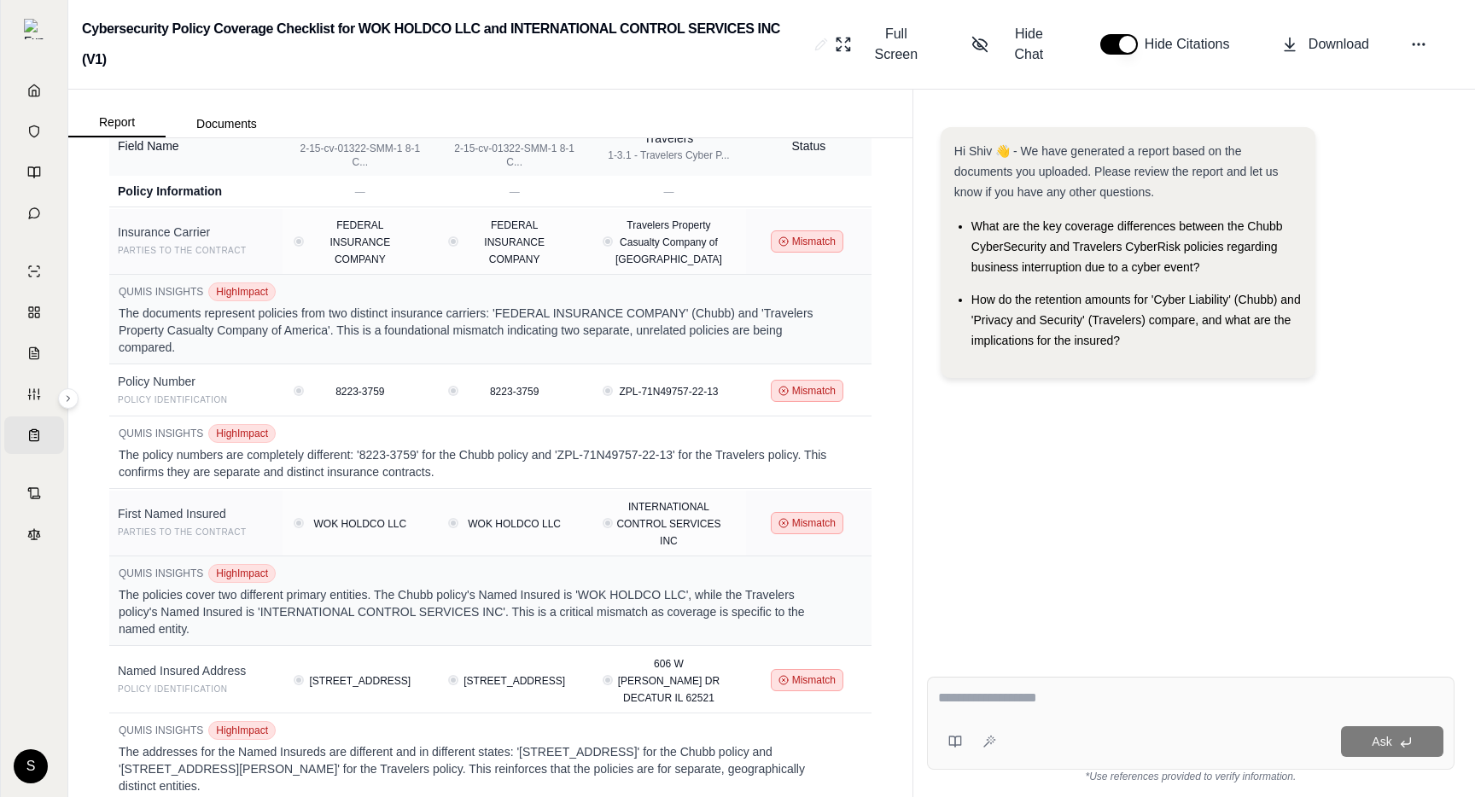
scroll to position [0, 0]
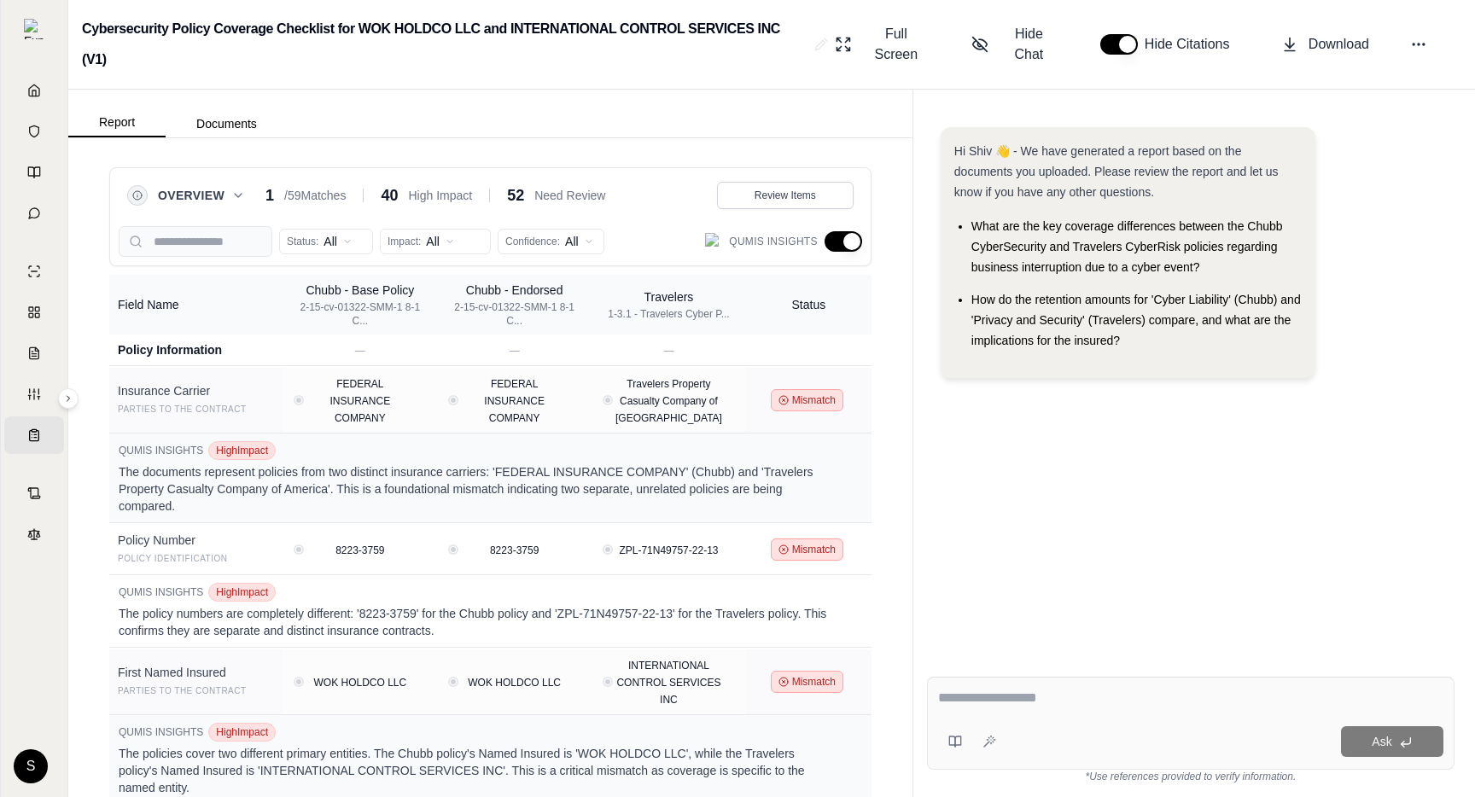
click at [254, 197] on div "Overview 1 / 59 Matches 40 High Impact 52 Need Review" at bounding box center [366, 196] width 478 height 24
click at [237, 197] on icon at bounding box center [238, 196] width 14 height 14
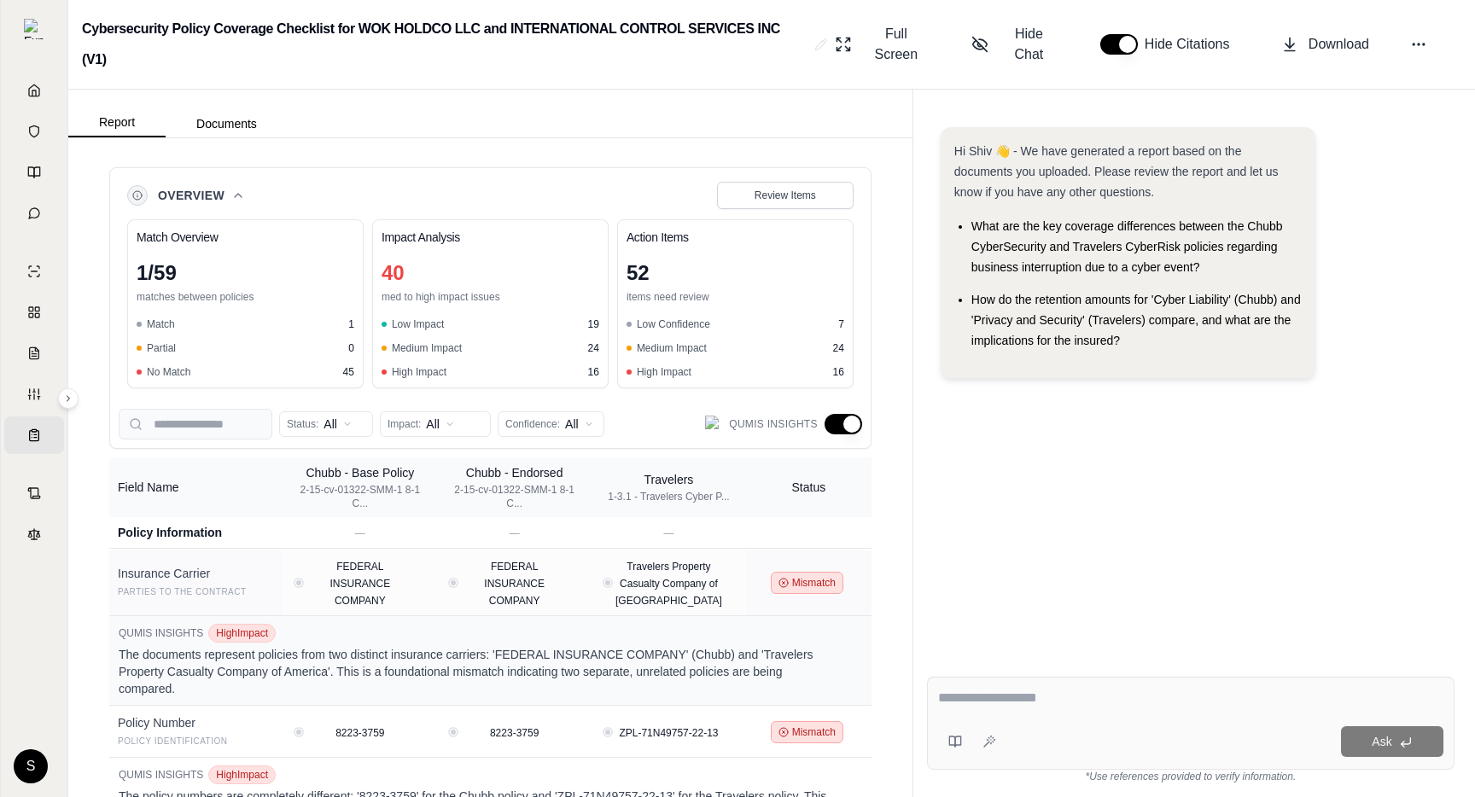
click at [842, 427] on button "button" at bounding box center [844, 424] width 38 height 20
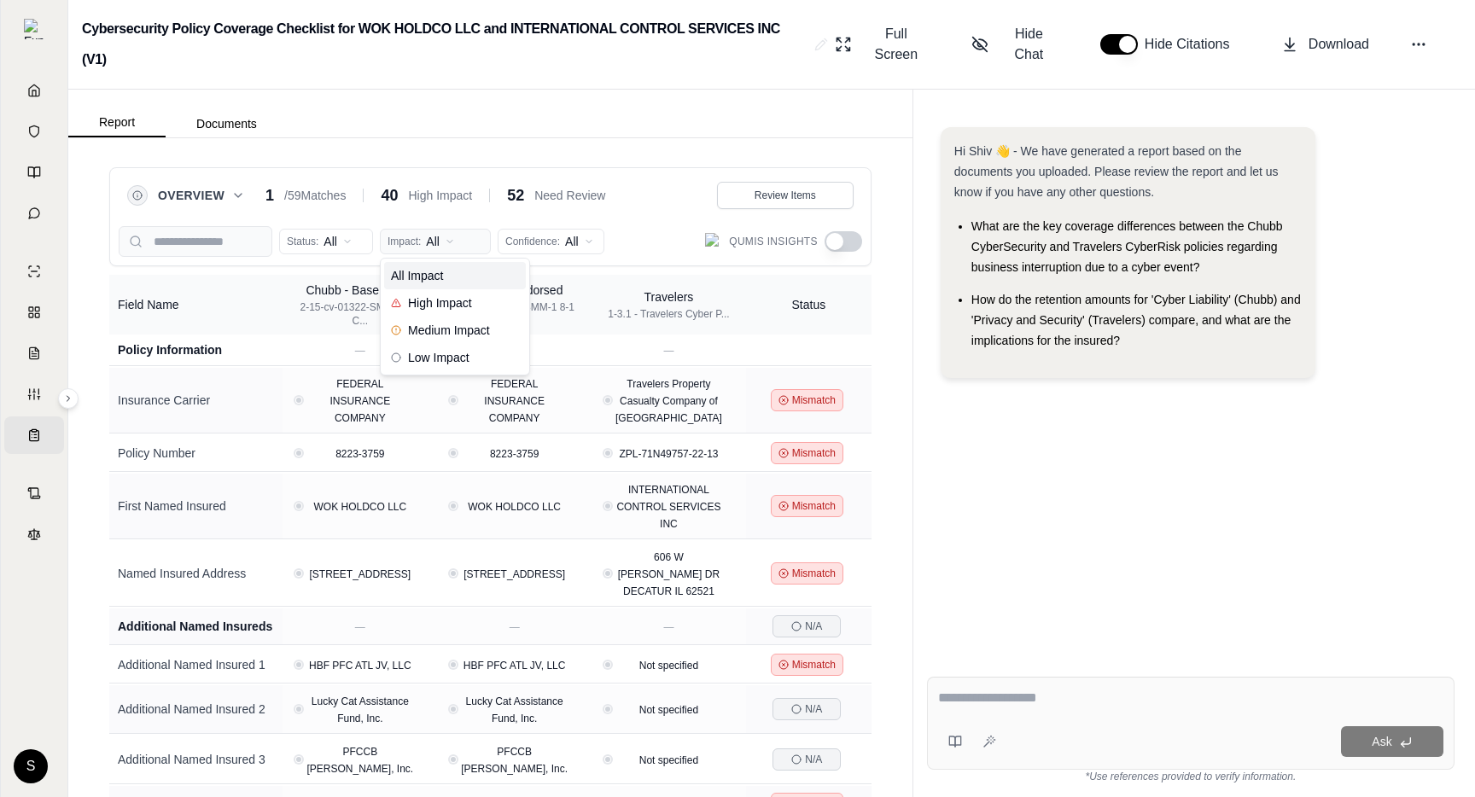
click at [418, 240] on html "Home Vault Prompts Chats Single Policy Comparisons Claims Custom Report Coverag…" at bounding box center [737, 398] width 1475 height 797
click at [440, 301] on span "High Impact" at bounding box center [431, 302] width 81 height 17
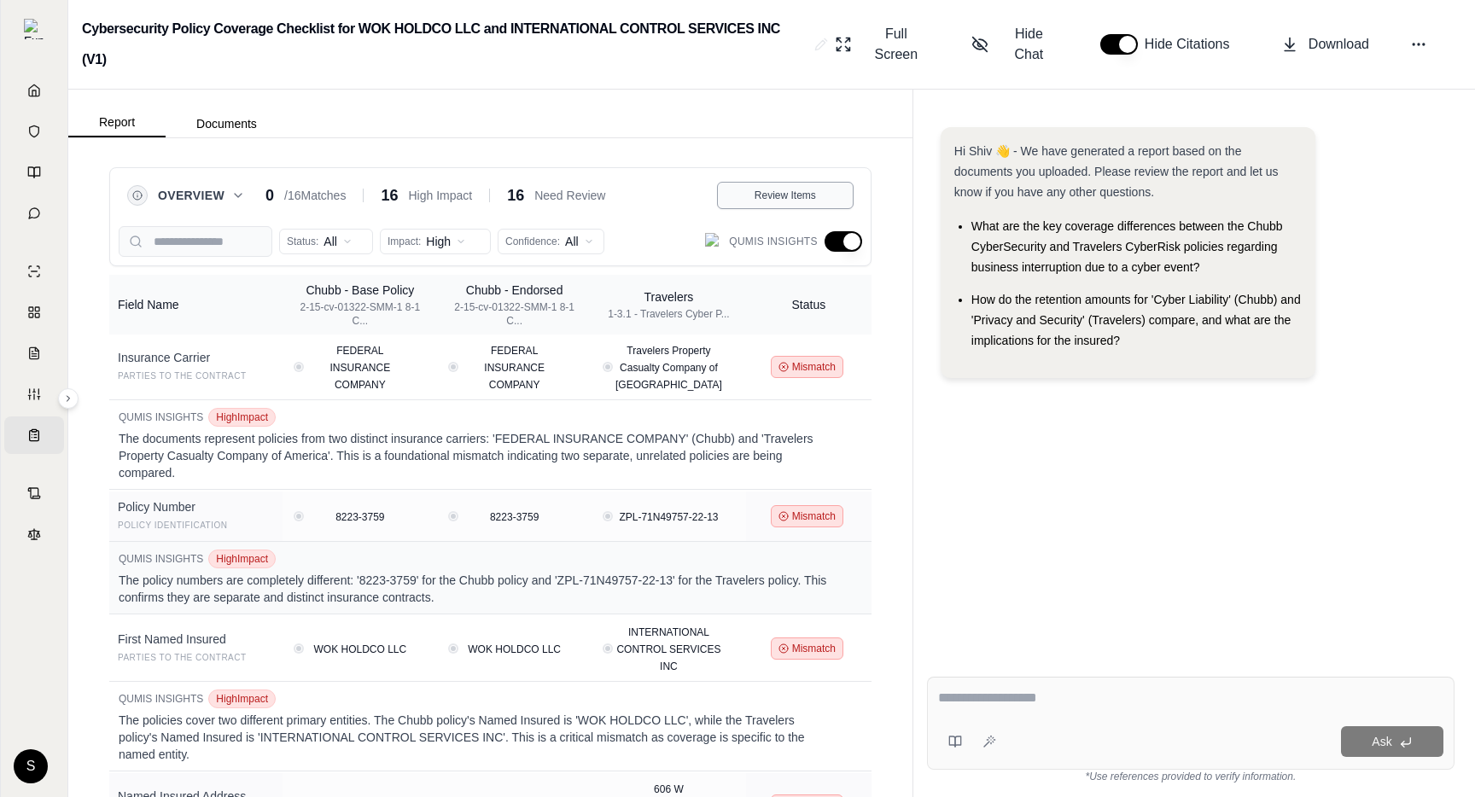
click at [787, 195] on span "Review Items" at bounding box center [785, 196] width 61 height 14
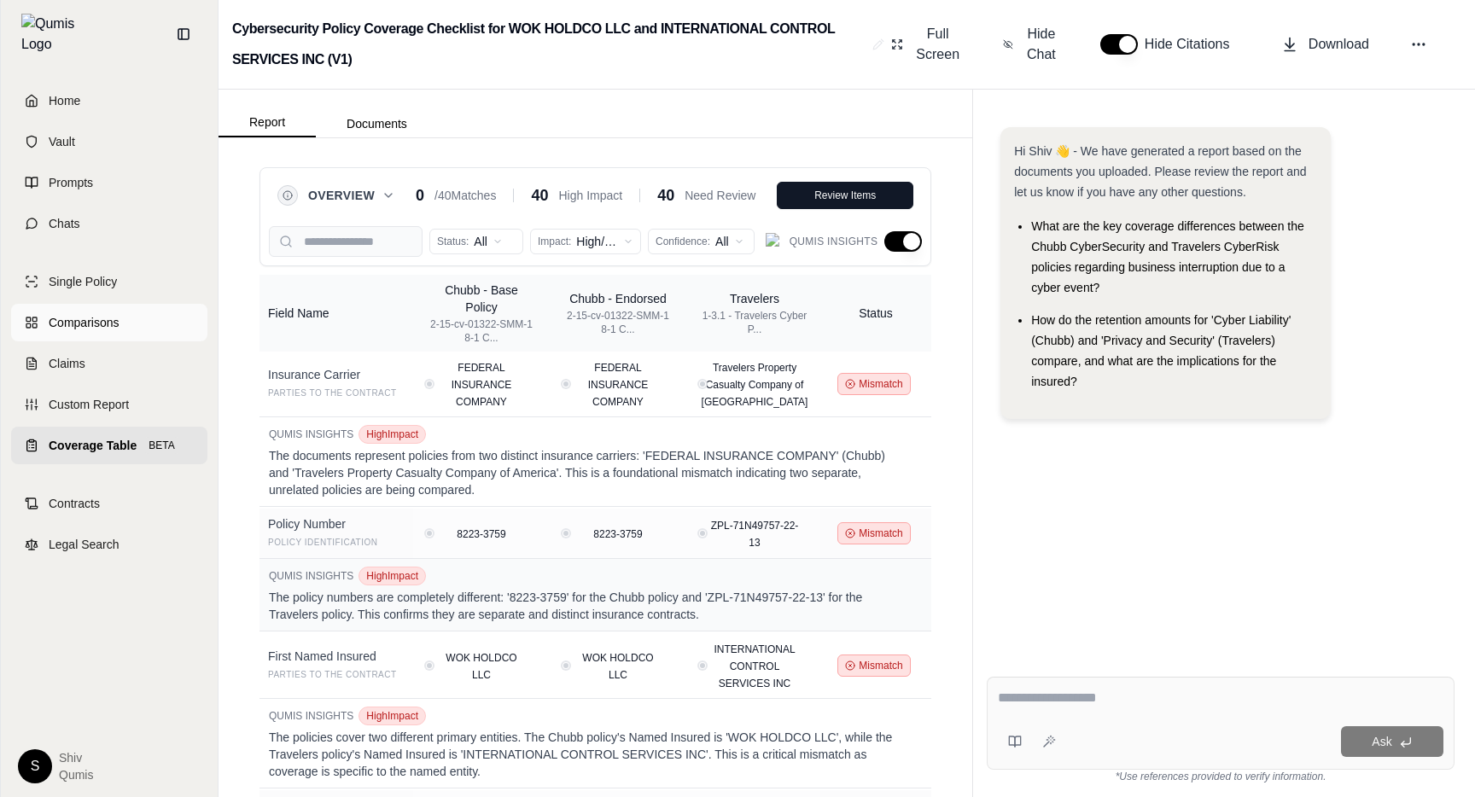
click at [76, 314] on span "Comparisons" at bounding box center [84, 322] width 70 height 17
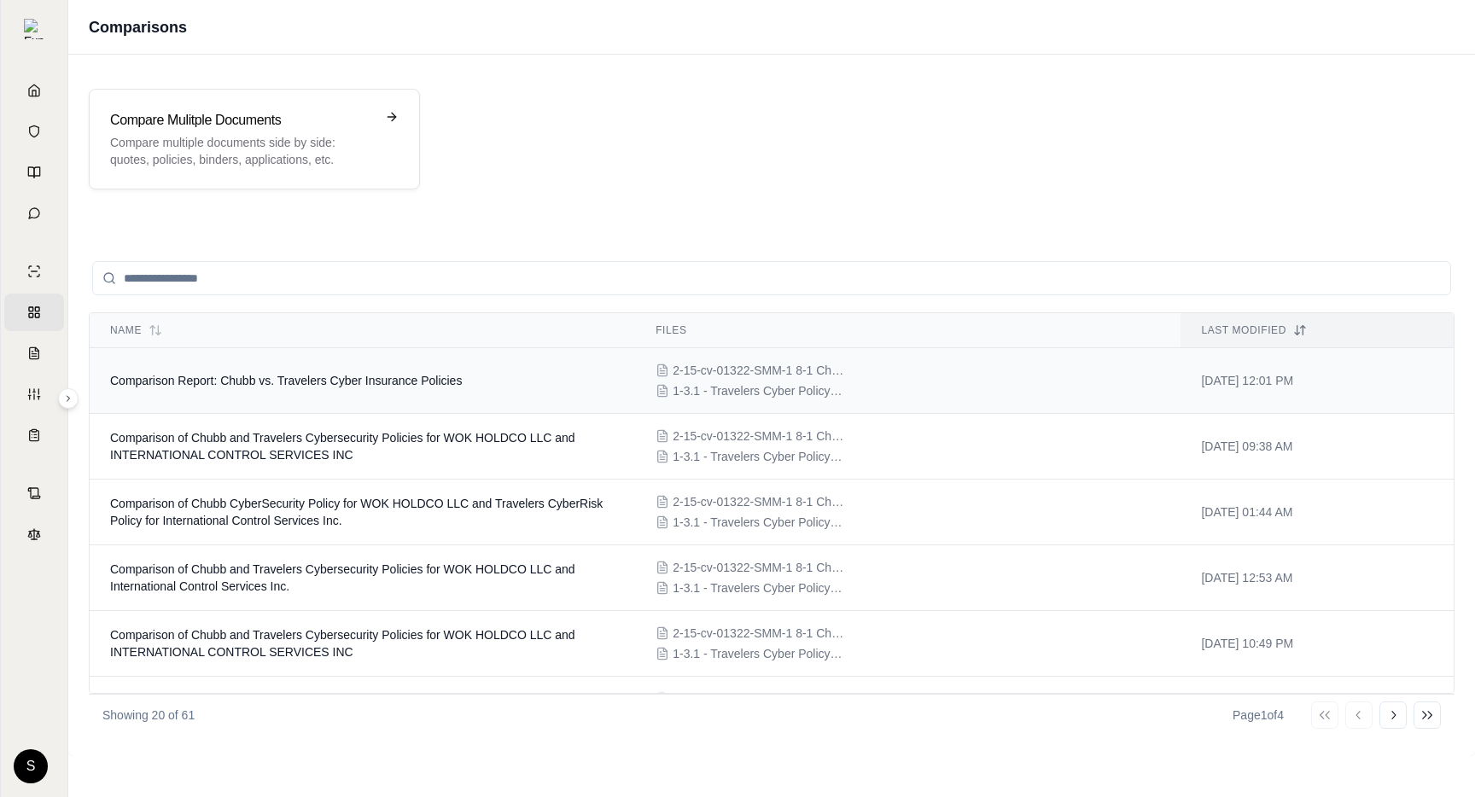
click at [295, 391] on td "Comparison Report: Chubb vs. Travelers Cyber Insurance Policies" at bounding box center [362, 381] width 545 height 66
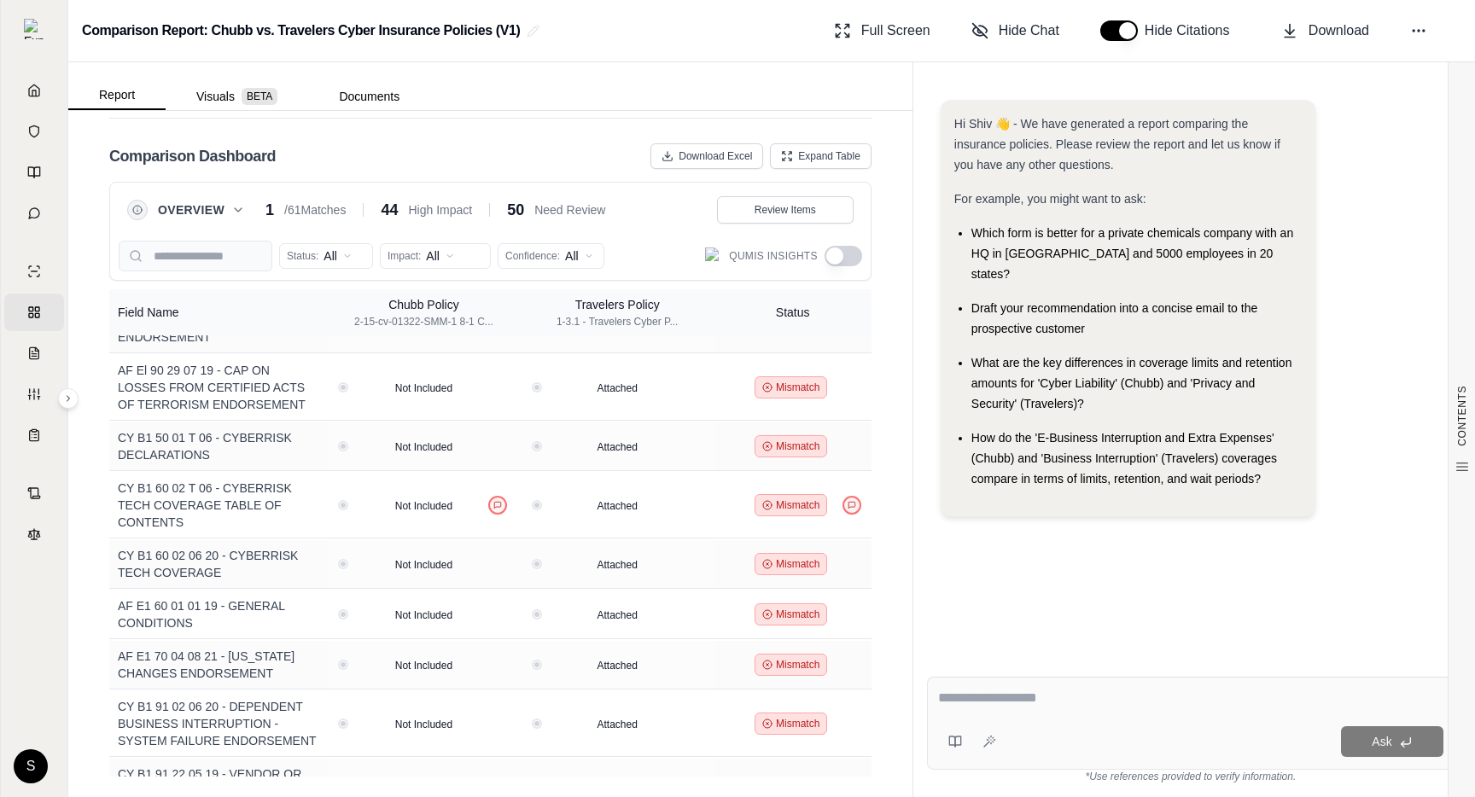
scroll to position [2441, 0]
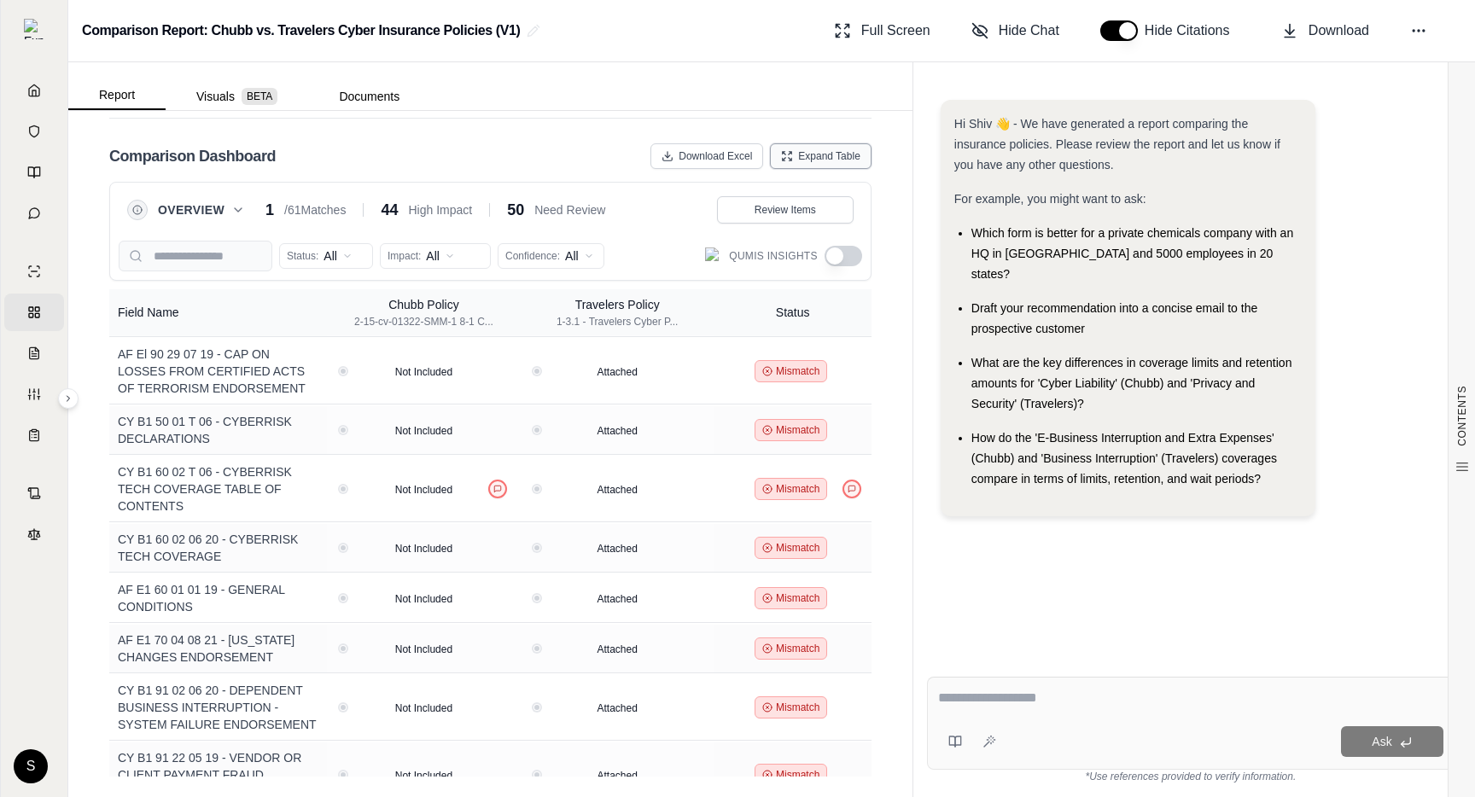
click at [806, 149] on span "Expand Table" at bounding box center [829, 156] width 62 height 14
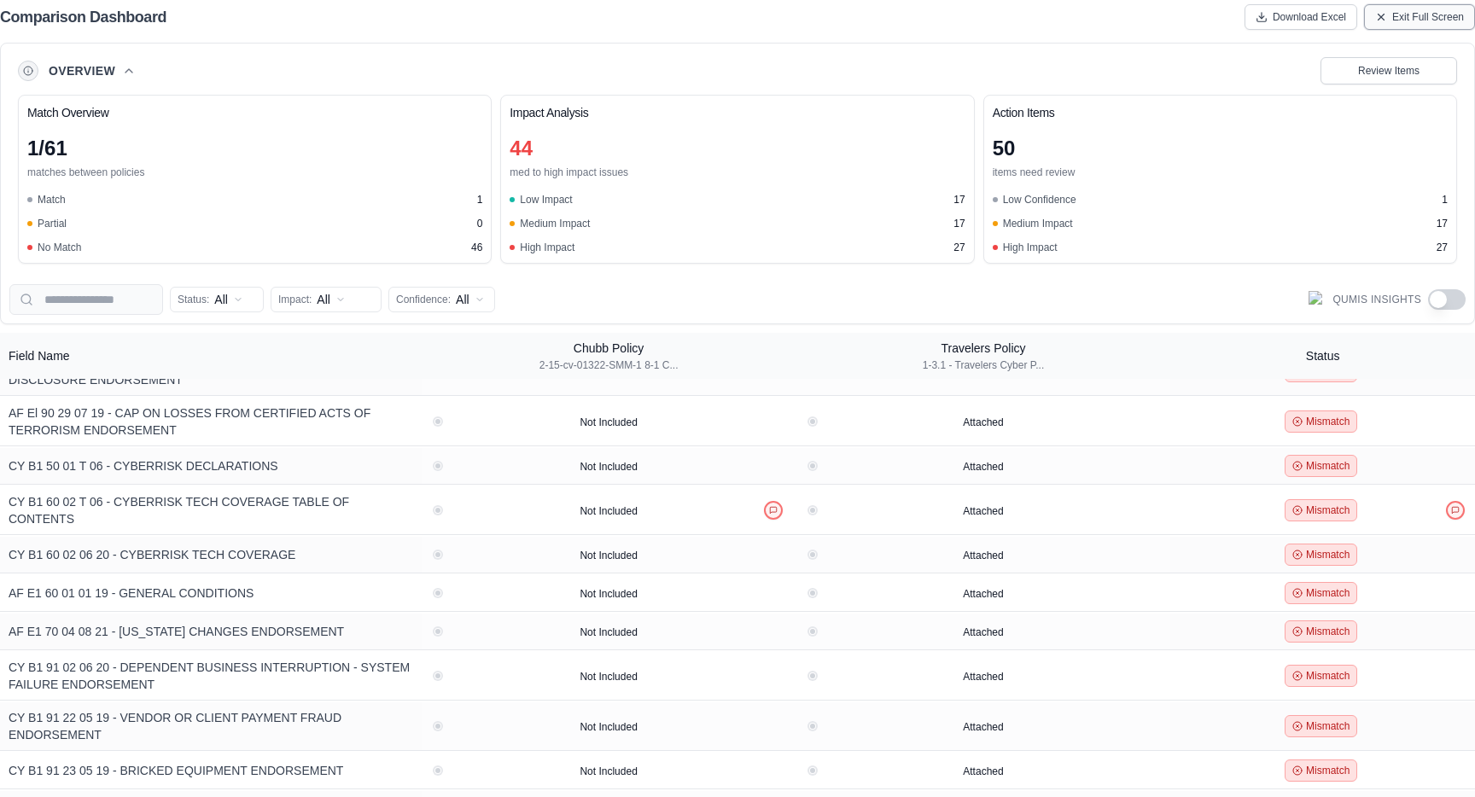
click at [1393, 15] on span "Exit Full Screen" at bounding box center [1428, 17] width 72 height 14
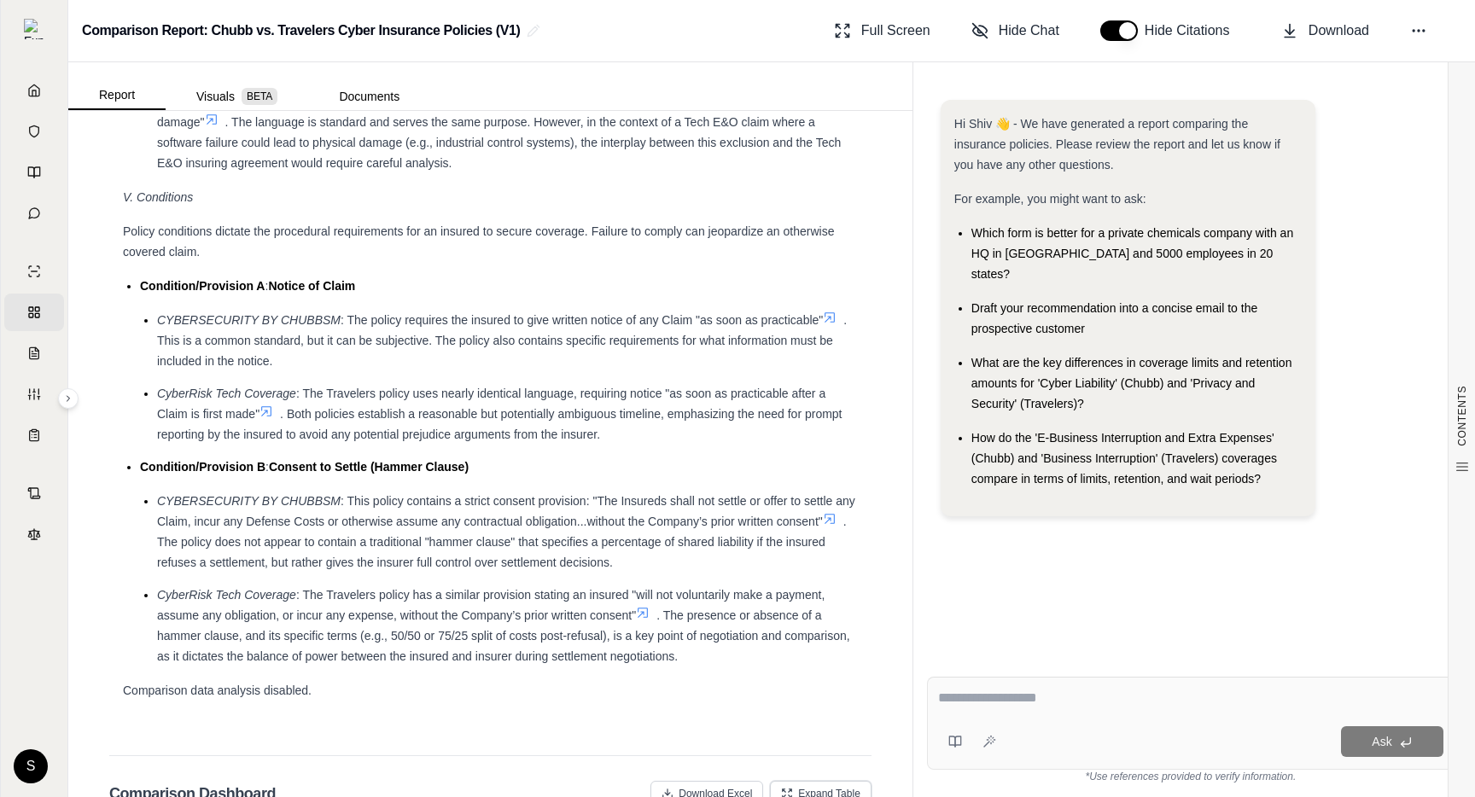
scroll to position [4170, 0]
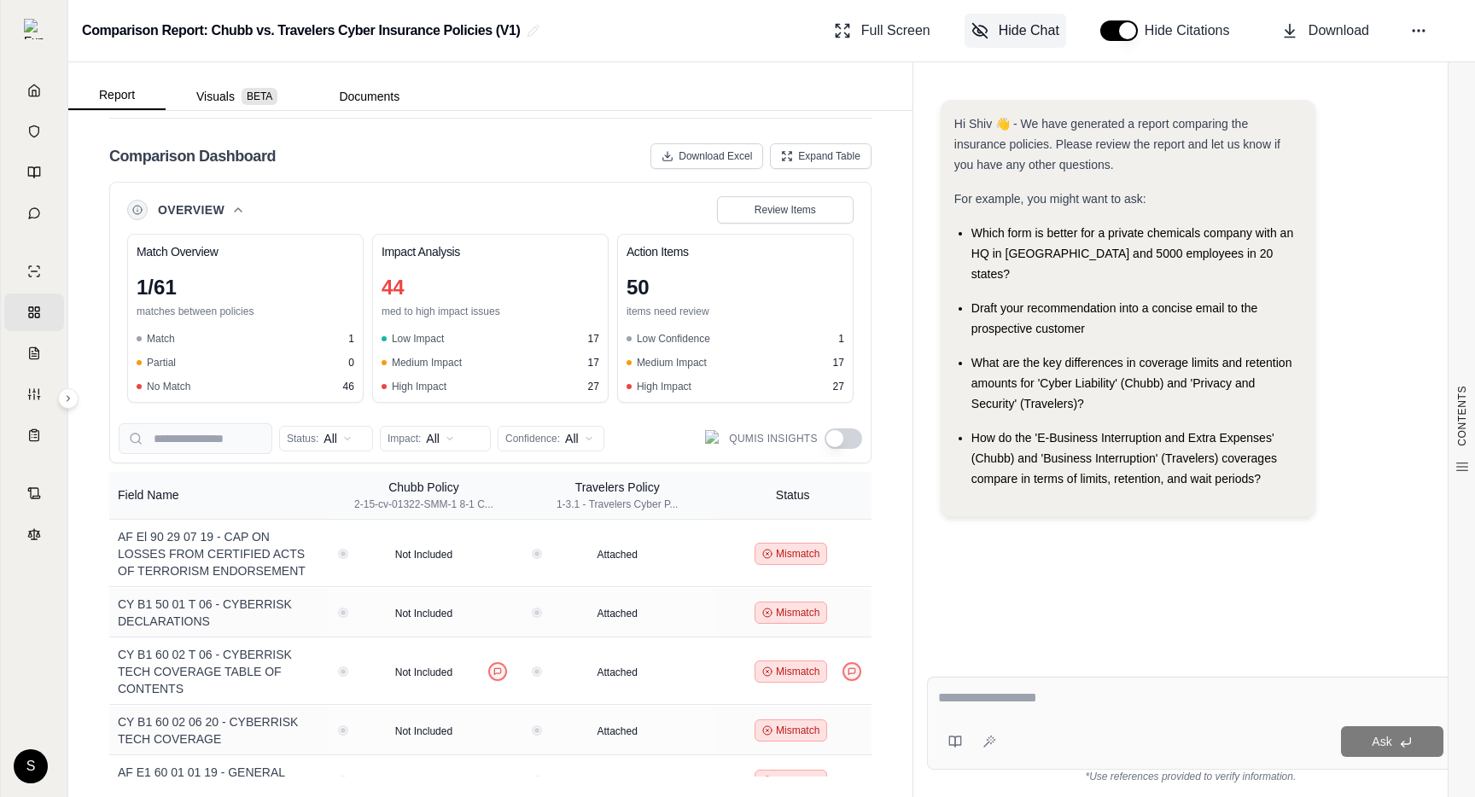
click at [1006, 27] on span "Hide Chat" at bounding box center [1029, 30] width 61 height 20
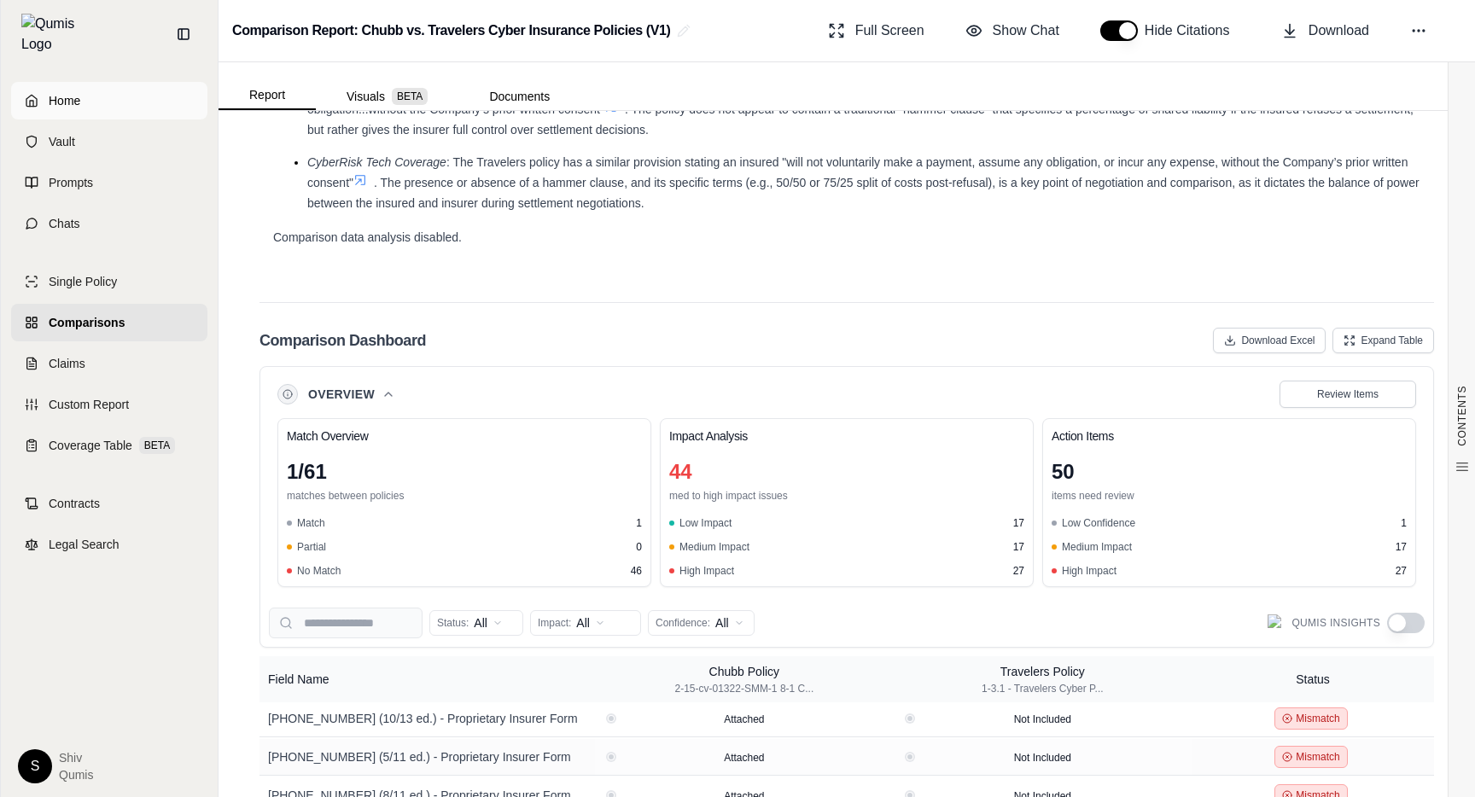
scroll to position [1023, 0]
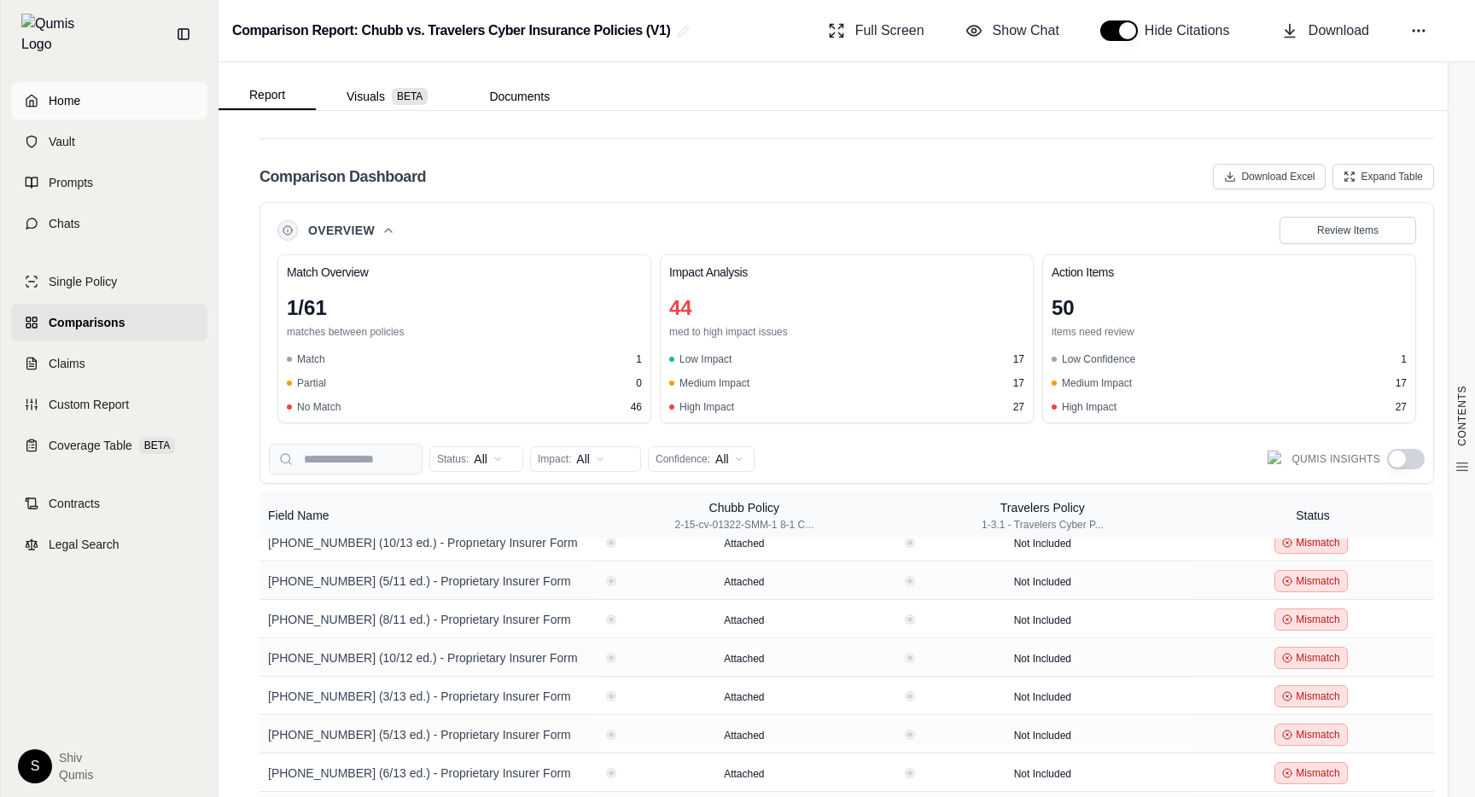
click at [44, 94] on link "Home" at bounding box center [109, 101] width 196 height 38
